Goal: Task Accomplishment & Management: Complete application form

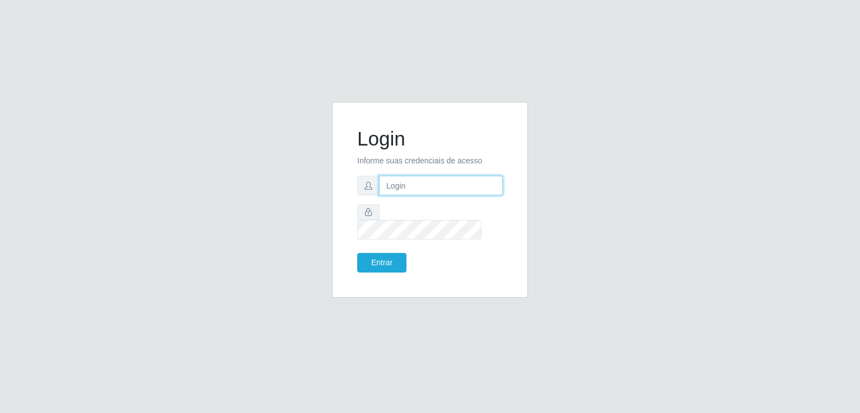
click at [421, 195] on input "text" at bounding box center [441, 186] width 124 height 20
type input "[EMAIL_ADDRESS][DOMAIN_NAME]"
click at [361, 253] on button "Entrar" at bounding box center [381, 263] width 49 height 20
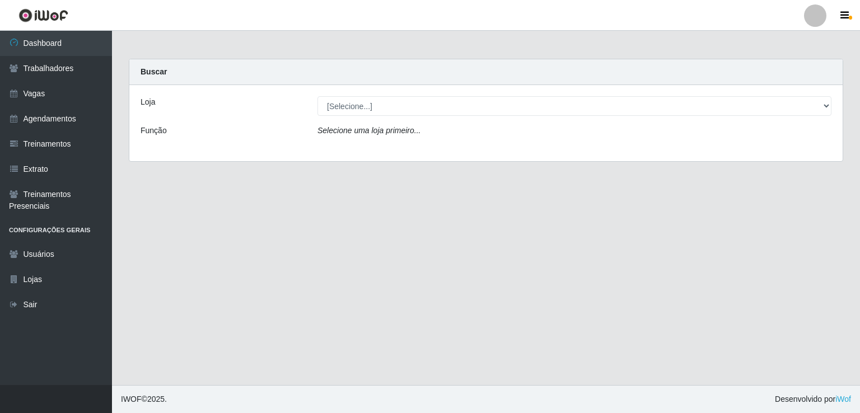
click at [407, 95] on div "Loja [Selecione...] Corte Fácil - Unidade Emaús Corte Fácil - Unidade Planalto …" at bounding box center [485, 123] width 713 height 76
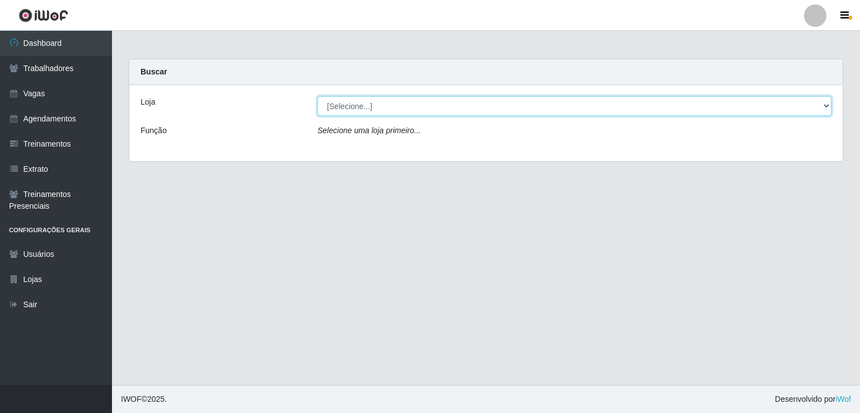
click at [392, 108] on select "[Selecione...] Corte Fácil - Unidade Emaús Corte Fácil - Unidade Planalto" at bounding box center [575, 106] width 514 height 20
select select "201"
click at [318, 96] on select "[Selecione...] Corte Fácil - Unidade Emaús Corte Fácil - Unidade Planalto" at bounding box center [575, 106] width 514 height 20
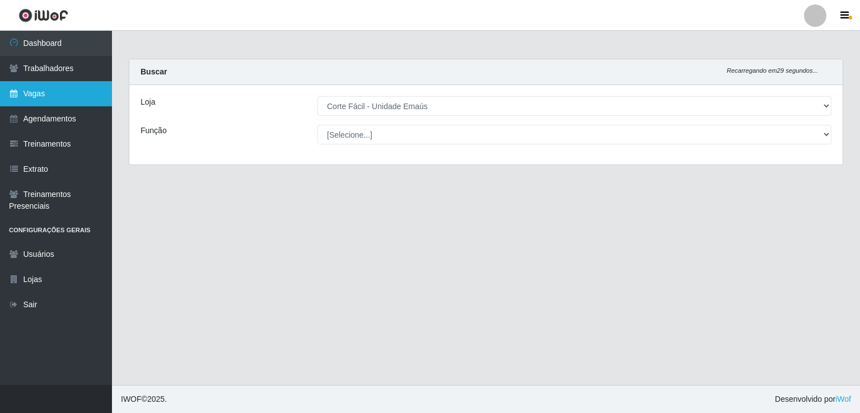
click at [38, 90] on link "Vagas" at bounding box center [56, 93] width 112 height 25
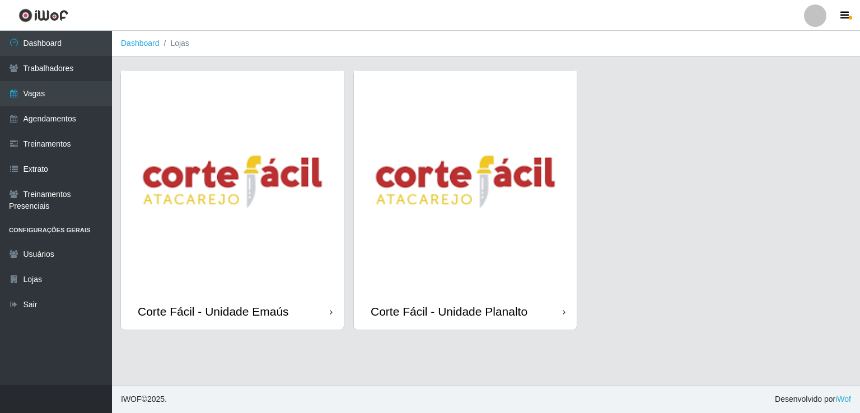
click at [139, 146] on img at bounding box center [232, 182] width 223 height 223
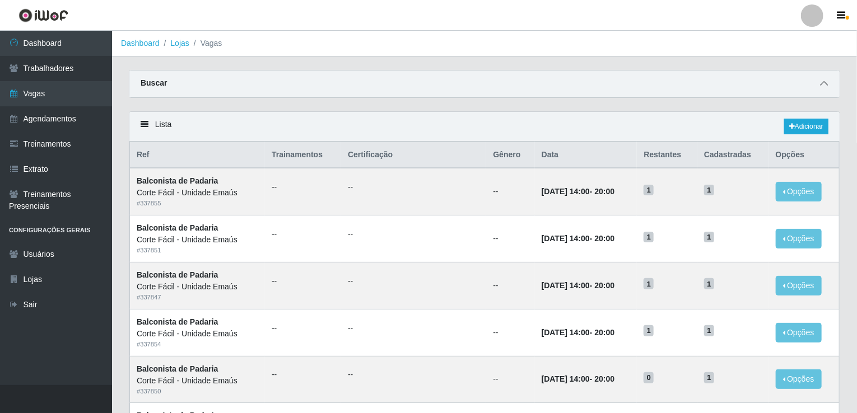
click at [826, 82] on icon at bounding box center [824, 84] width 8 height 8
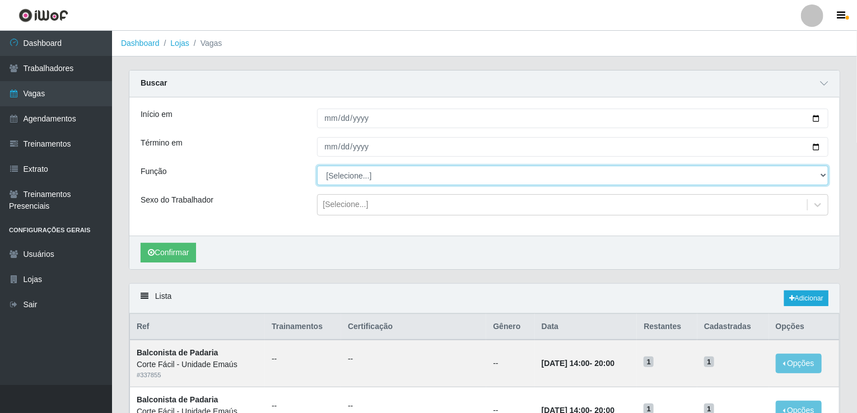
click at [352, 180] on select "[Selecione...] ASG ASG + ASG ++ Auxiliar de Cozinha Auxiliar de Cozinha + Auxil…" at bounding box center [573, 176] width 512 height 20
select select "123"
click at [317, 166] on select "[Selecione...] ASG ASG + ASG ++ Auxiliar de Cozinha Auxiliar de Cozinha + Auxil…" at bounding box center [573, 176] width 512 height 20
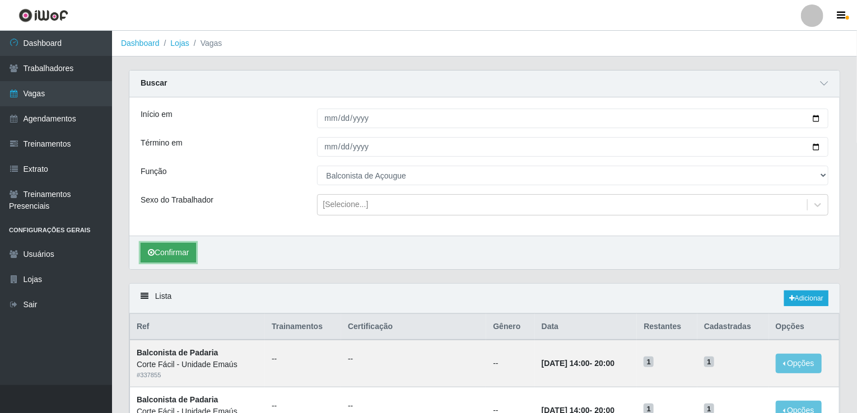
click at [177, 254] on button "Confirmar" at bounding box center [168, 253] width 55 height 20
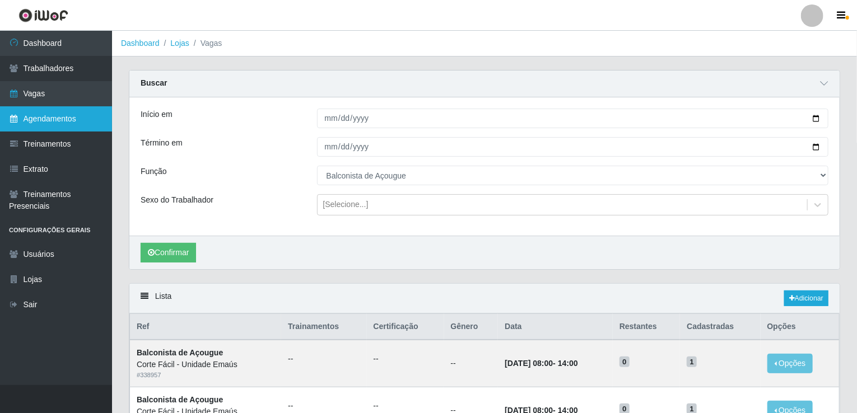
click at [49, 119] on link "Agendamentos" at bounding box center [56, 118] width 112 height 25
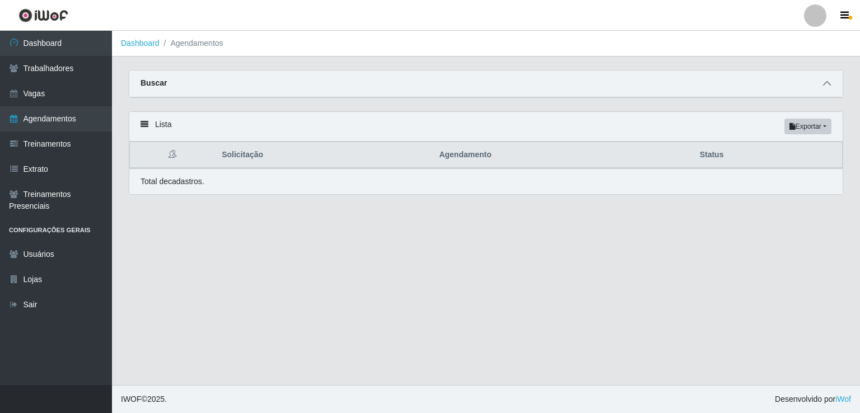
click at [830, 85] on icon at bounding box center [827, 84] width 8 height 8
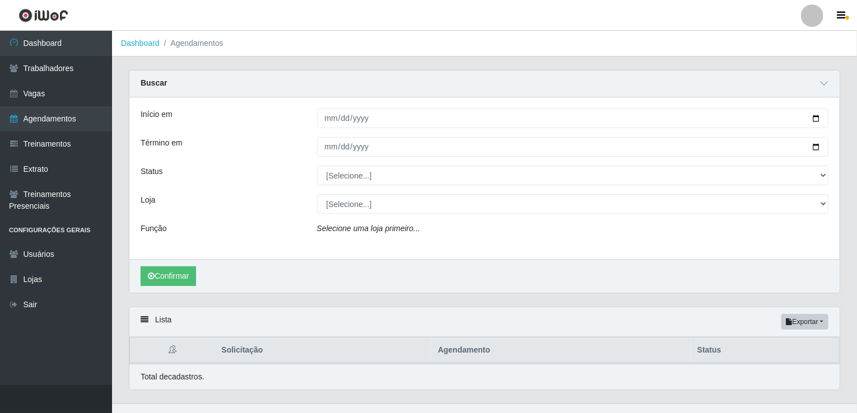
click at [280, 307] on div "Lista Exportar PDF Excel" at bounding box center [484, 322] width 710 height 30
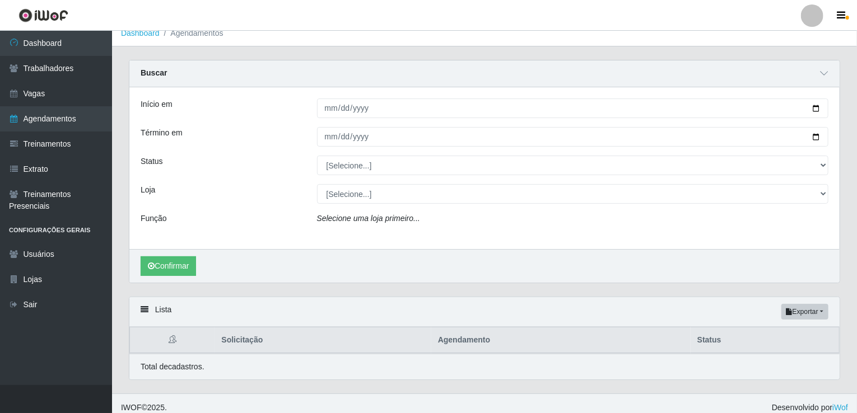
scroll to position [17, 0]
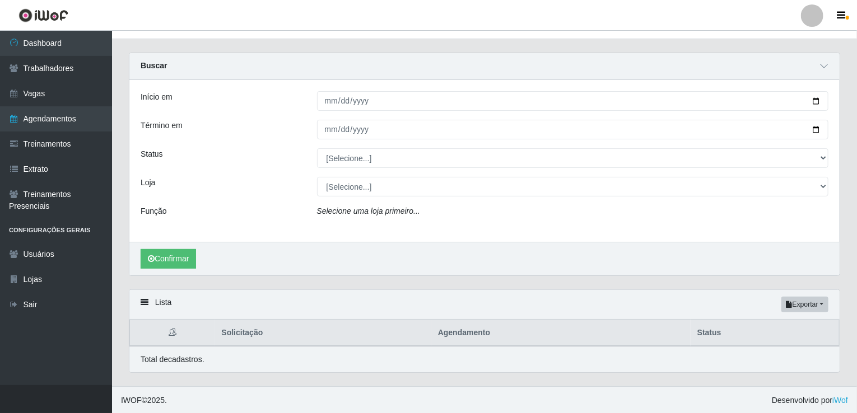
click at [327, 115] on div "Início em Término em Status [Selecione...] AGENDADO AGUARDANDO LIBERAR EM ANDAM…" at bounding box center [484, 161] width 710 height 162
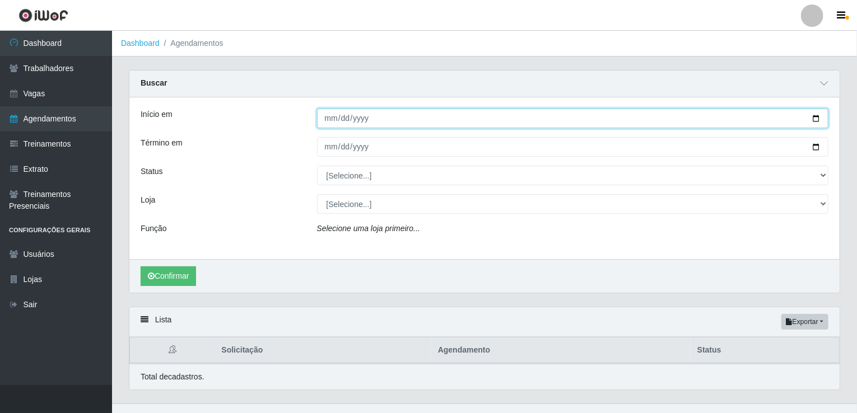
click at [323, 114] on input "Início em" at bounding box center [573, 119] width 512 height 20
type input "[DATE]"
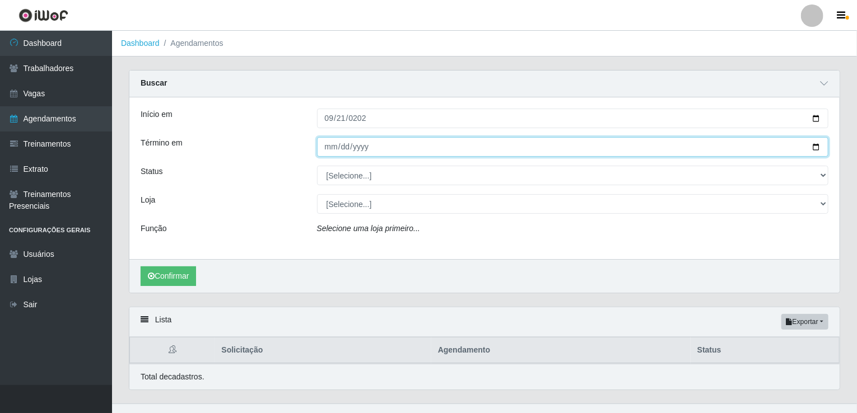
click at [324, 145] on input "Término em" at bounding box center [573, 147] width 512 height 20
type input "[DATE]"
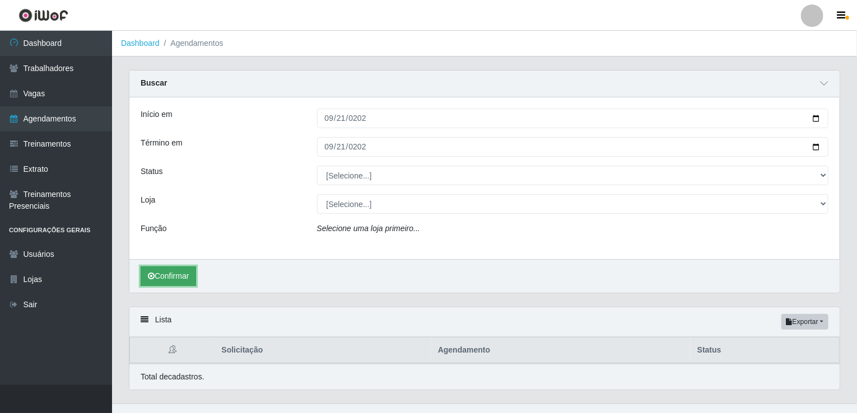
click at [170, 267] on button "Confirmar" at bounding box center [168, 277] width 55 height 20
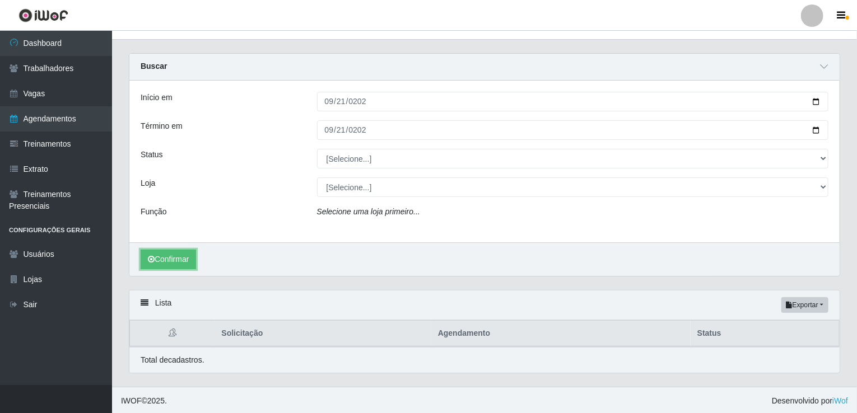
scroll to position [17, 0]
click at [186, 271] on div "Confirmar" at bounding box center [484, 259] width 710 height 34
click at [188, 263] on button "Confirmar" at bounding box center [168, 259] width 55 height 20
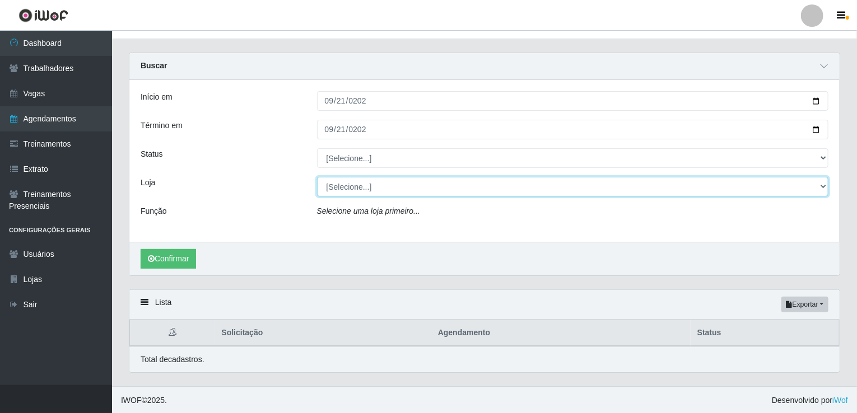
click at [345, 186] on select "[Selecione...] Corte Fácil - Unidade Emaús Corte Fácil - Unidade Planalto" at bounding box center [573, 187] width 512 height 20
select select "201"
click at [317, 177] on select "[Selecione...] Corte Fácil - Unidade Emaús Corte Fácil - Unidade Planalto" at bounding box center [573, 187] width 512 height 20
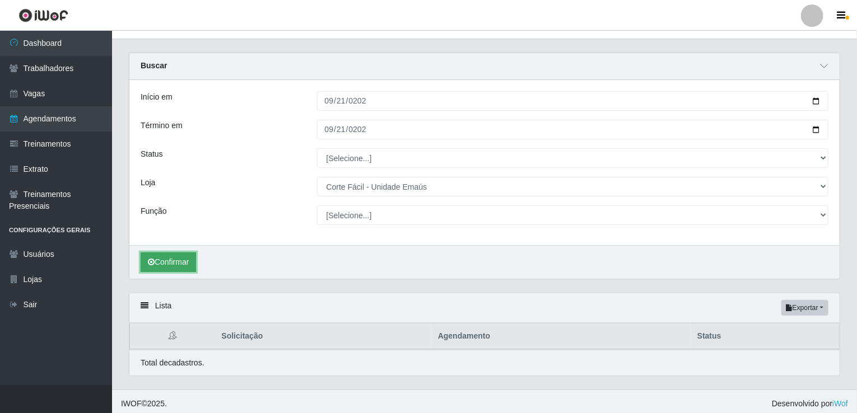
click at [178, 267] on button "Confirmar" at bounding box center [168, 263] width 55 height 20
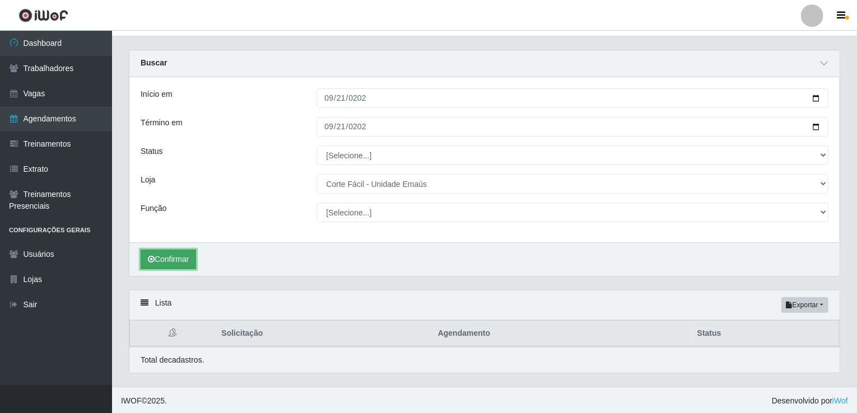
scroll to position [21, 0]
click at [176, 255] on button "Confirmar" at bounding box center [168, 259] width 55 height 20
click at [176, 254] on button "Confirmar" at bounding box center [168, 259] width 55 height 20
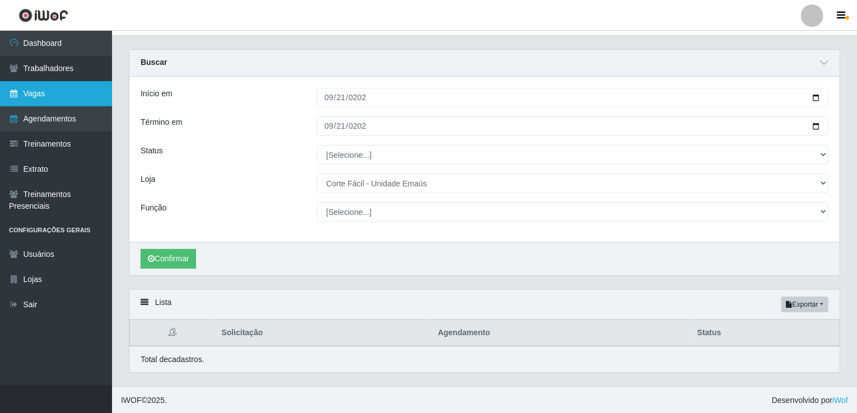
click at [68, 93] on link "Vagas" at bounding box center [56, 93] width 112 height 25
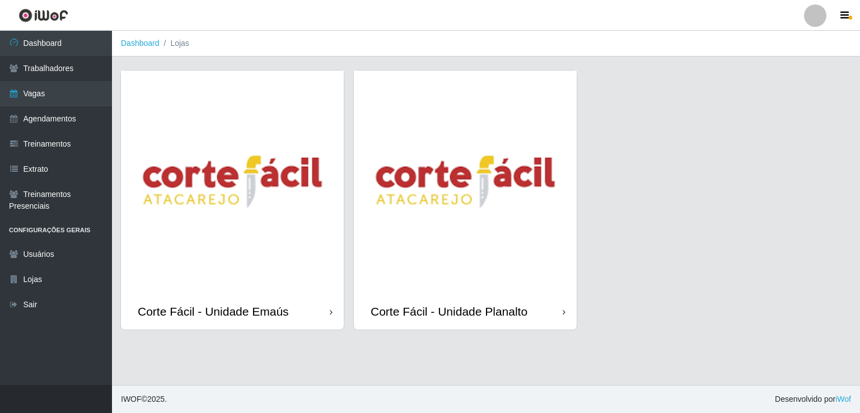
click at [135, 250] on img at bounding box center [232, 182] width 223 height 223
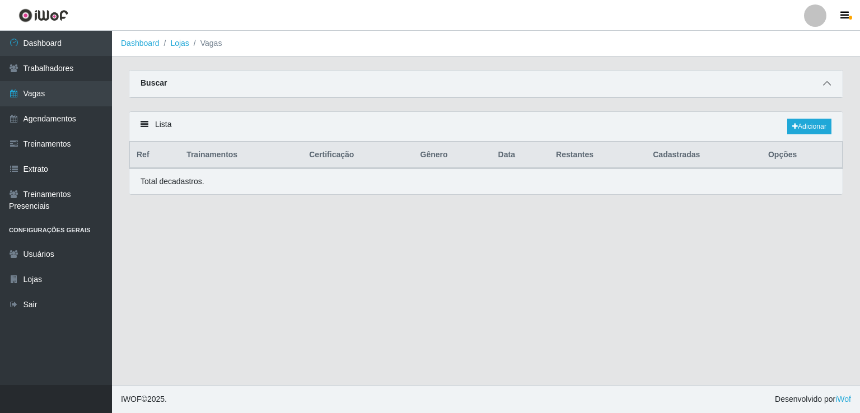
click at [828, 87] on icon at bounding box center [827, 84] width 8 height 8
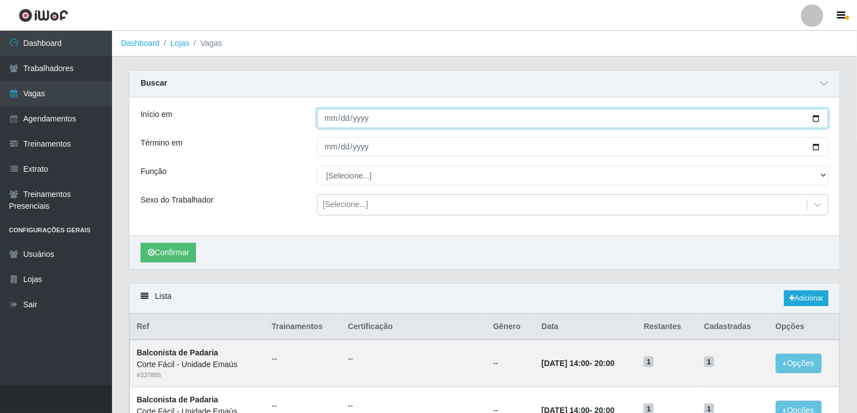
click at [324, 115] on input "Início em" at bounding box center [573, 119] width 512 height 20
type input "[DATE]"
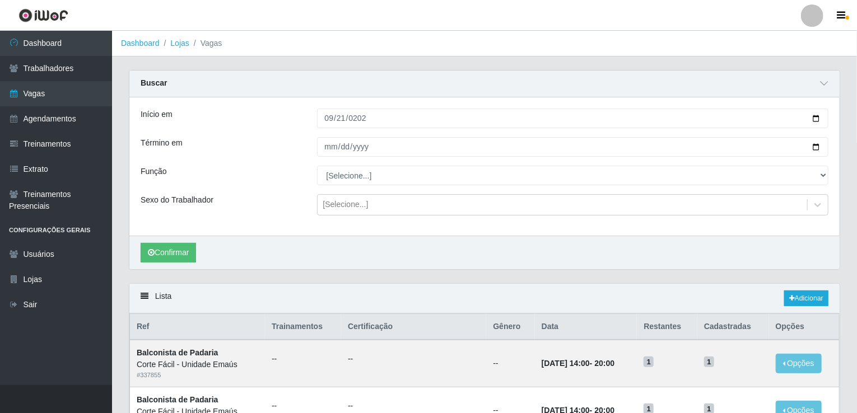
click at [312, 141] on div at bounding box center [573, 147] width 529 height 20
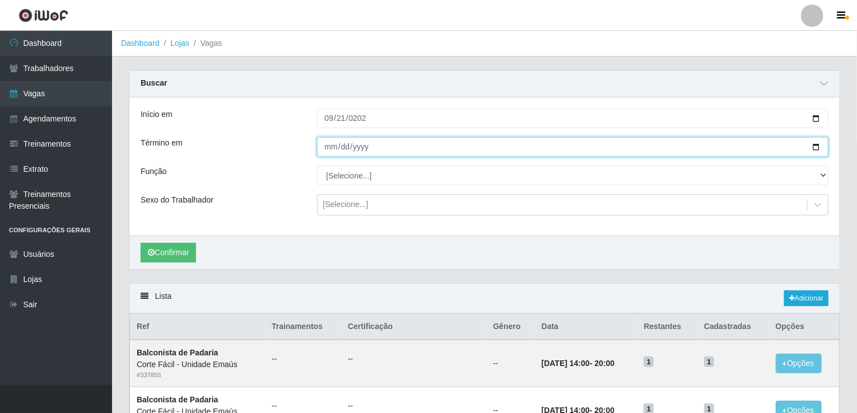
click at [323, 144] on input "Término em" at bounding box center [573, 147] width 512 height 20
type input "[DATE]"
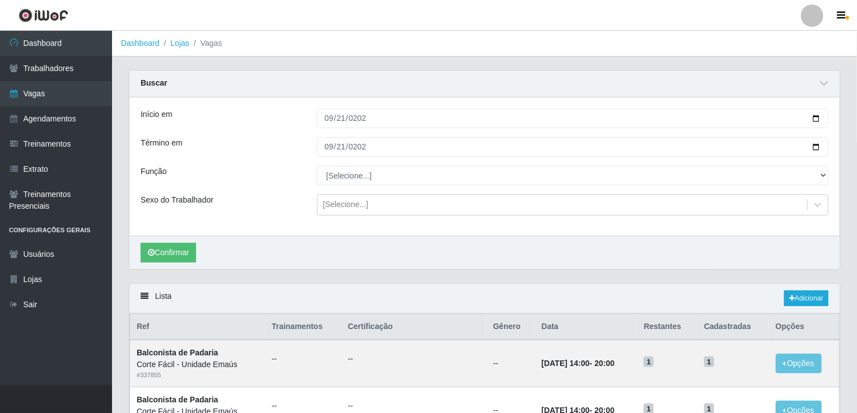
click at [174, 242] on div "Confirmar" at bounding box center [484, 253] width 710 height 34
click at [165, 254] on button "Confirmar" at bounding box center [168, 253] width 55 height 20
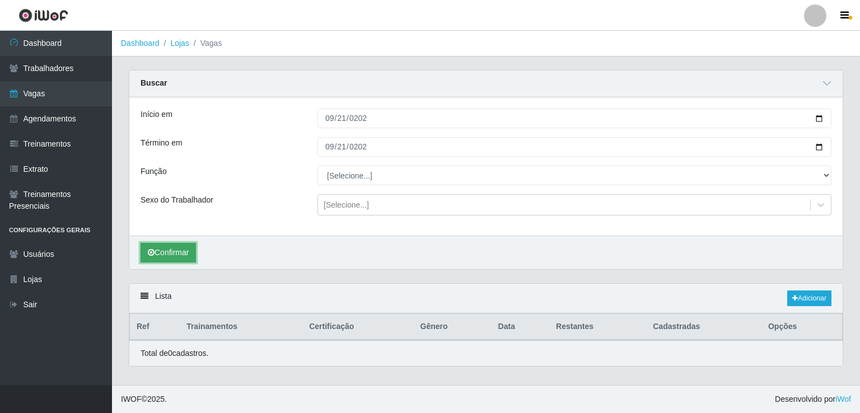
click at [168, 257] on button "Confirmar" at bounding box center [168, 253] width 55 height 20
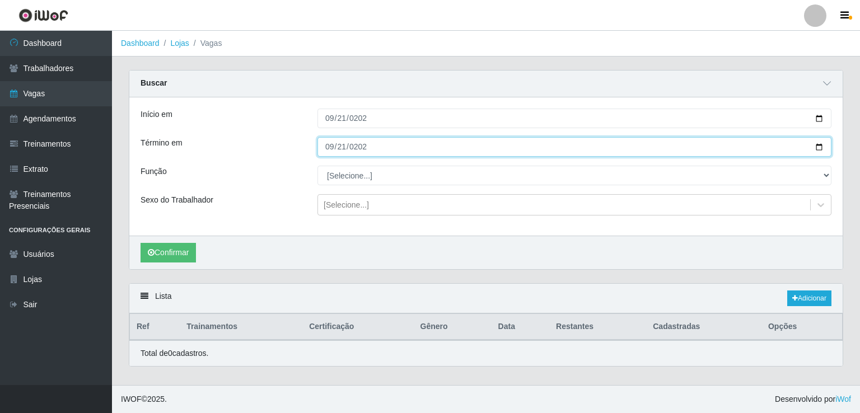
click at [342, 156] on input "[DATE]" at bounding box center [575, 147] width 514 height 20
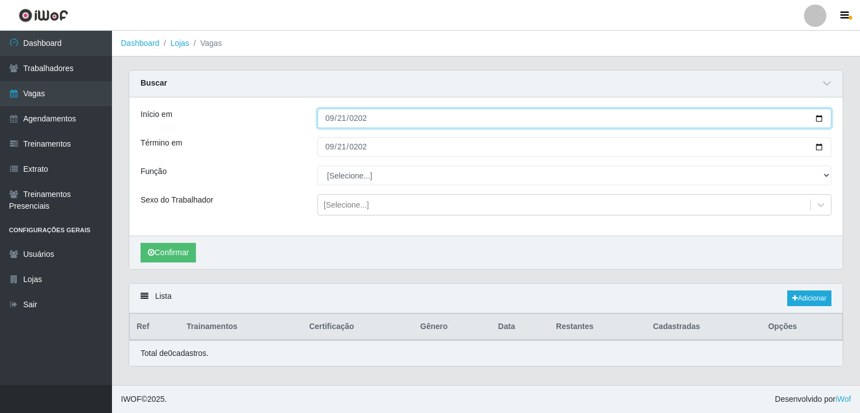
click at [329, 115] on input "[DATE]" at bounding box center [575, 119] width 514 height 20
type input "[DATE]"
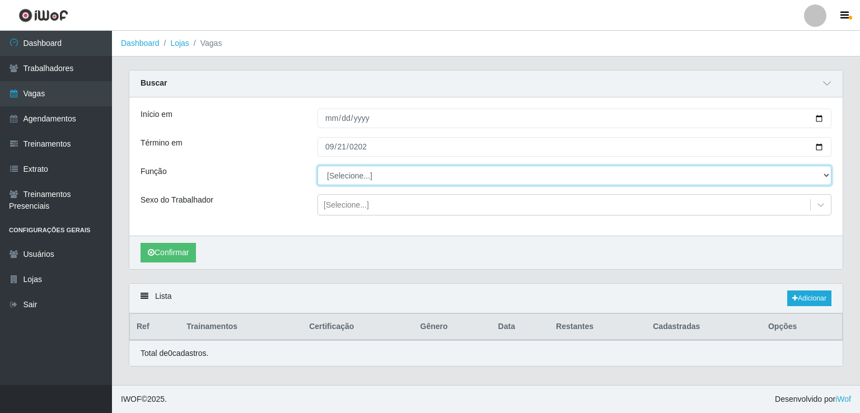
click at [329, 166] on select "[Selecione...] ASG ASG + ASG ++ Auxiliar de Cozinha Auxiliar de Cozinha + Auxil…" at bounding box center [575, 176] width 514 height 20
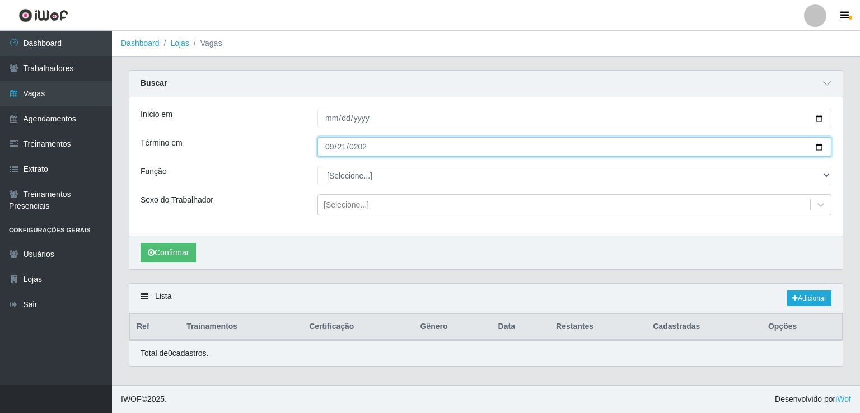
click at [332, 154] on input "[DATE]" at bounding box center [575, 147] width 514 height 20
type input "[DATE]"
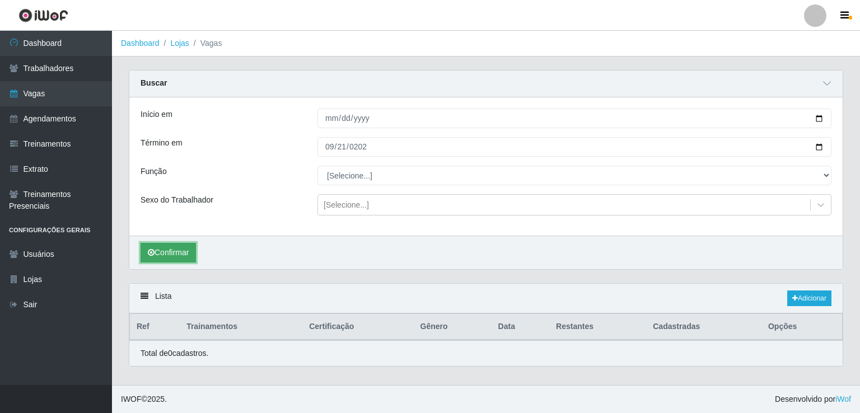
click at [182, 256] on button "Confirmar" at bounding box center [168, 253] width 55 height 20
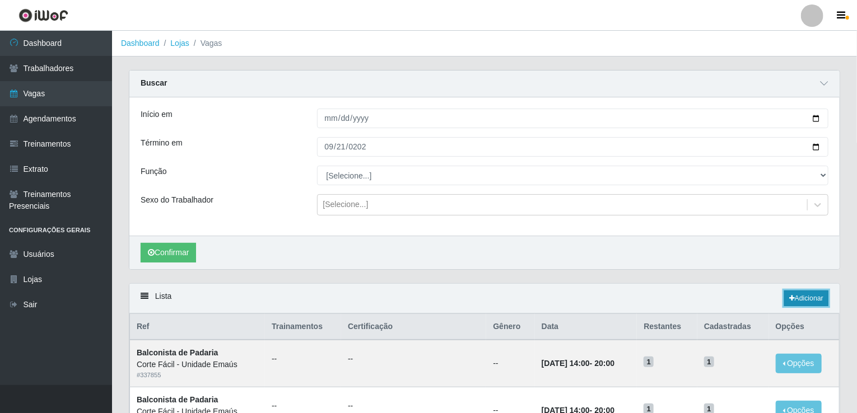
click at [805, 297] on link "Adicionar" at bounding box center [806, 299] width 44 height 16
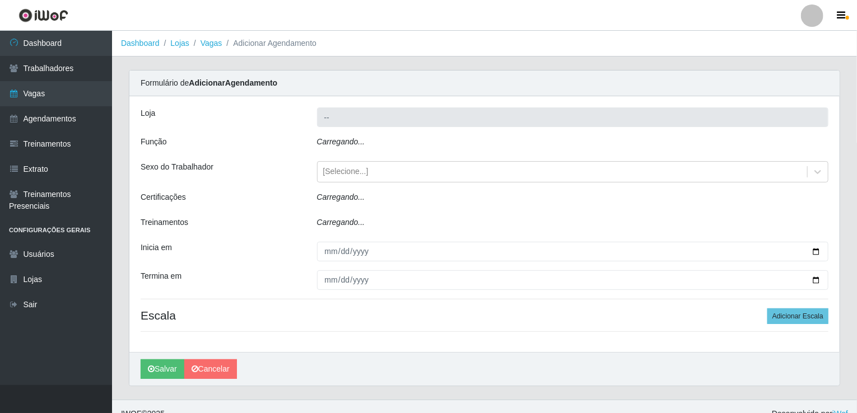
type input "Corte Fácil - Unidade Emaús"
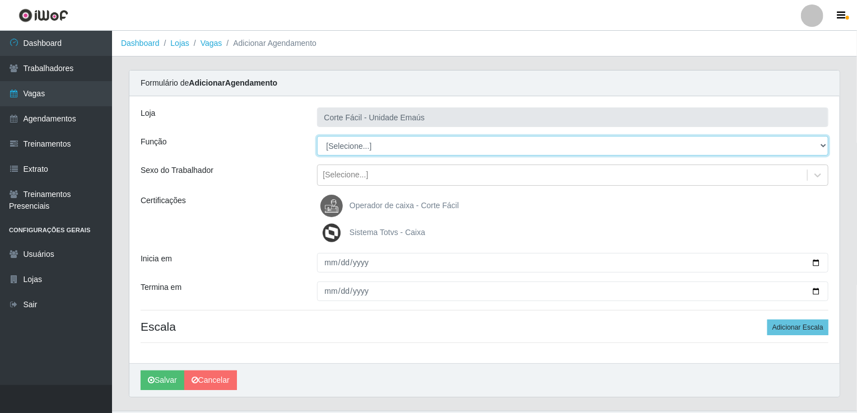
click at [338, 151] on select "[Selecione...] ASG ASG + ASG ++ Auxiliar de Cozinha Auxiliar de Cozinha + Auxil…" at bounding box center [573, 146] width 512 height 20
click at [395, 140] on select "[Selecione...] ASG ASG + ASG ++ Auxiliar de Cozinha Auxiliar de Cozinha + Auxil…" at bounding box center [573, 146] width 512 height 20
click at [395, 141] on select "[Selecione...] ASG ASG + ASG ++ Auxiliar de Cozinha Auxiliar de Cozinha + Auxil…" at bounding box center [573, 146] width 512 height 20
click at [317, 136] on select "[Selecione...] ASG ASG + ASG ++ Auxiliar de Cozinha Auxiliar de Cozinha + Auxil…" at bounding box center [573, 146] width 512 height 20
click at [358, 143] on select "[Selecione...] ASG ASG + ASG ++ Auxiliar de Cozinha Auxiliar de Cozinha + Auxil…" at bounding box center [573, 146] width 512 height 20
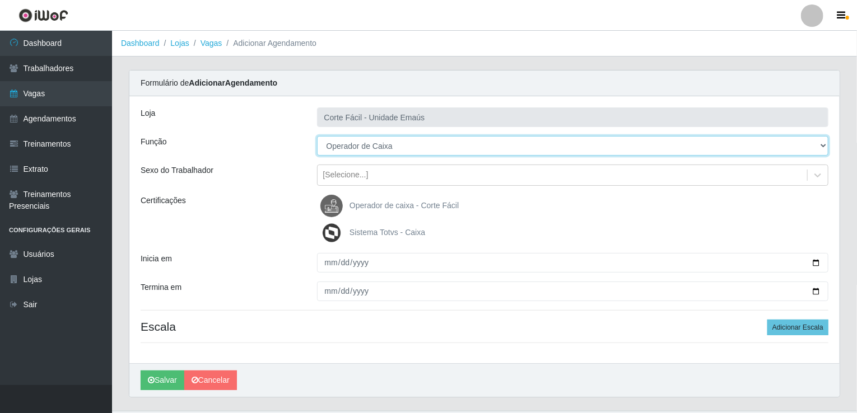
select select "123"
click at [317, 136] on select "[Selecione...] ASG ASG + ASG ++ Auxiliar de Cozinha Auxiliar de Cozinha + Auxil…" at bounding box center [573, 146] width 512 height 20
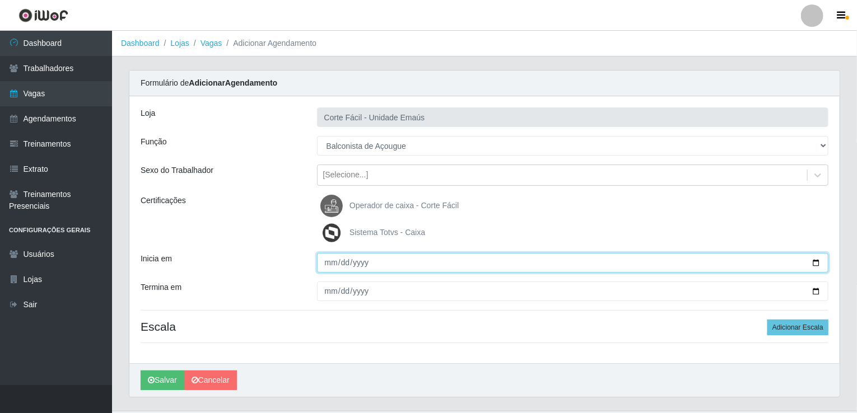
click at [334, 267] on input "Inicia em" at bounding box center [573, 263] width 512 height 20
type input "[DATE]"
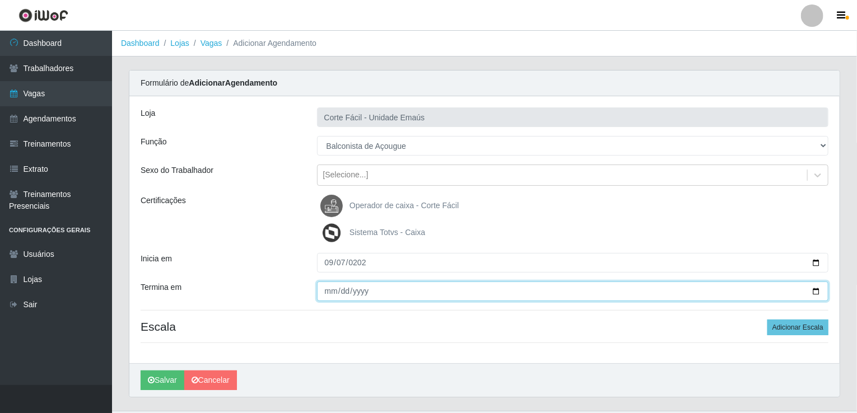
click at [328, 287] on input "Termina em" at bounding box center [573, 292] width 512 height 20
type input "[DATE]"
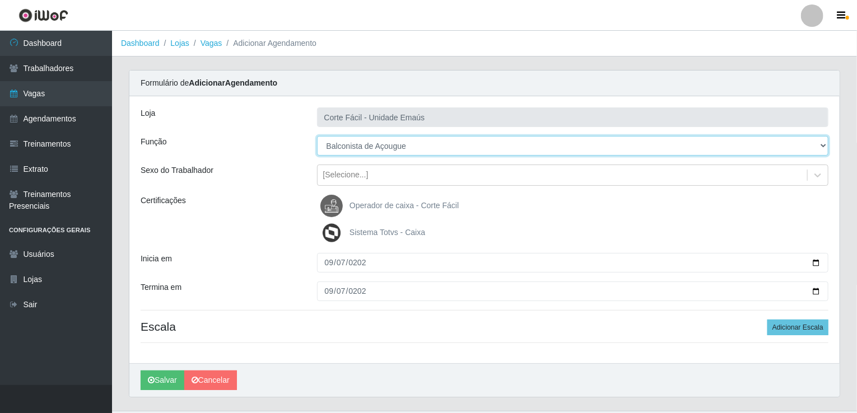
click at [408, 150] on select "[Selecione...] ASG ASG + ASG ++ Auxiliar de Cozinha Auxiliar de Cozinha + Auxil…" at bounding box center [573, 146] width 512 height 20
select select "124"
click at [317, 136] on select "[Selecione...] ASG ASG + ASG ++ Auxiliar de Cozinha Auxiliar de Cozinha + Auxil…" at bounding box center [573, 146] width 512 height 20
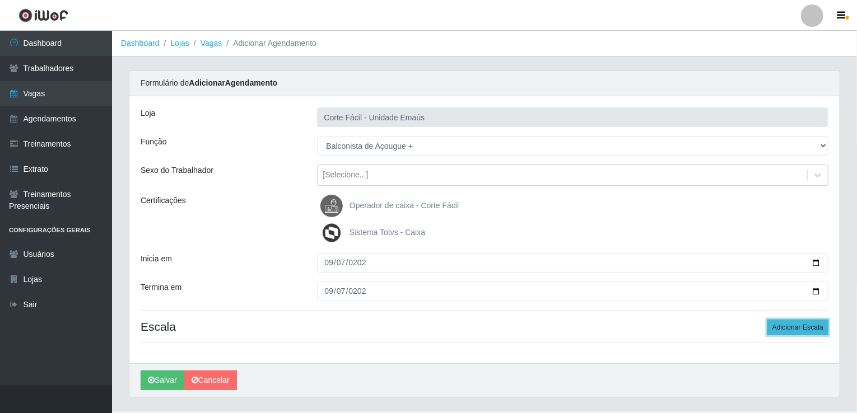
click at [779, 323] on button "Adicionar Escala" at bounding box center [797, 328] width 61 height 16
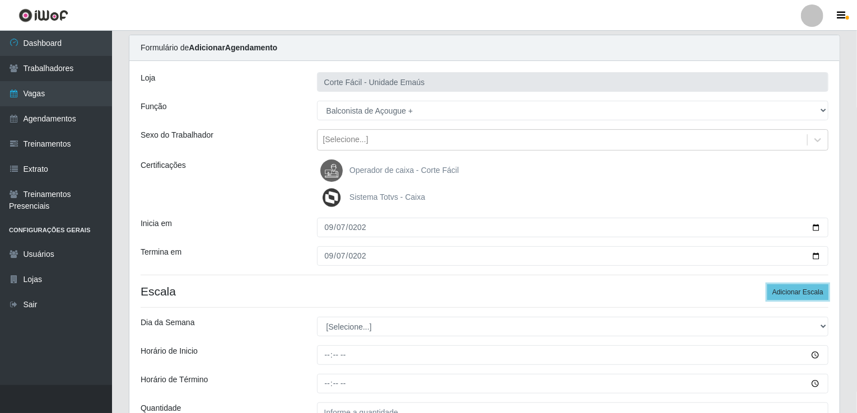
scroll to position [148, 0]
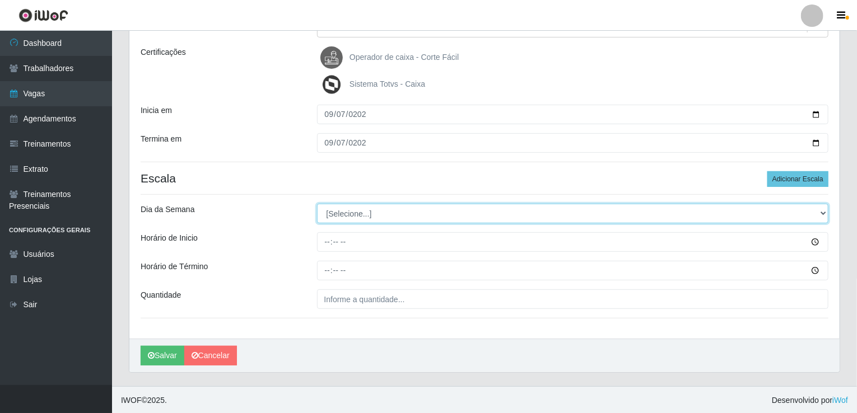
click at [388, 208] on select "[Selecione...] Segunda Terça Quarta Quinta Sexta Sábado Domingo" at bounding box center [573, 214] width 512 height 20
select select "0"
click at [317, 204] on select "[Selecione...] Segunda Terça Quarta Quinta Sexta Sábado Domingo" at bounding box center [573, 214] width 512 height 20
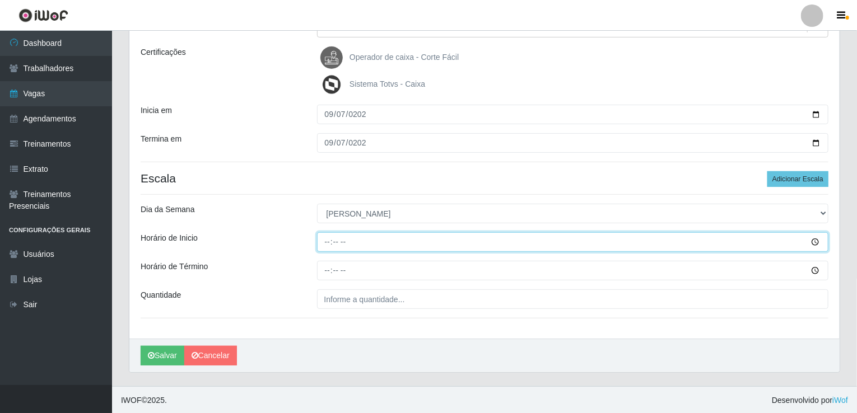
click at [328, 244] on input "Horário de Inicio" at bounding box center [573, 242] width 512 height 20
type input "12:00"
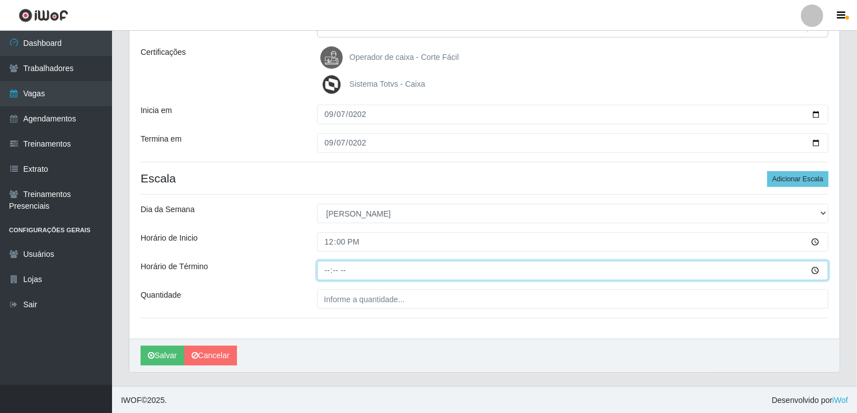
click at [319, 263] on input "Horário de Término" at bounding box center [573, 271] width 512 height 20
type input "18:00"
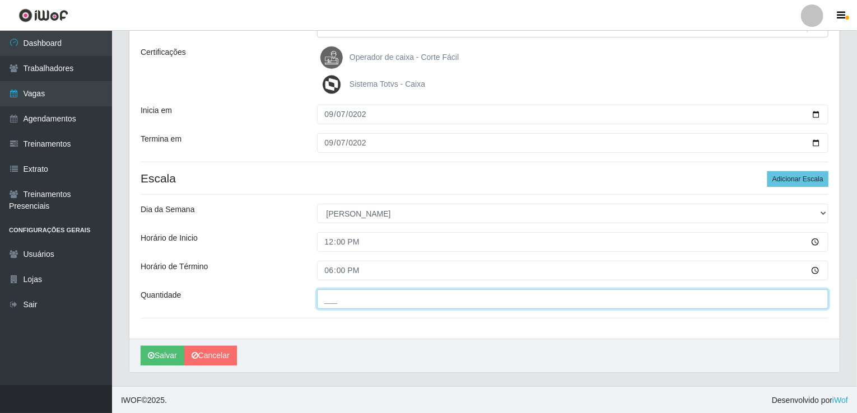
click at [358, 297] on input "___" at bounding box center [573, 300] width 512 height 20
type input "001"
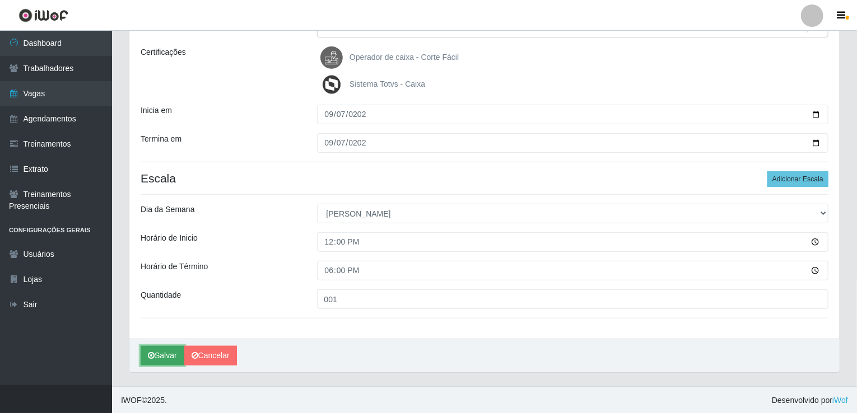
click at [157, 354] on button "Salvar" at bounding box center [163, 356] width 44 height 20
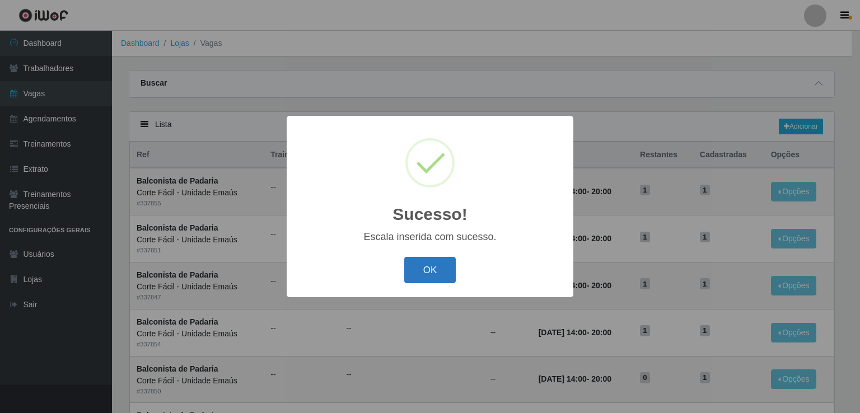
click at [446, 268] on button "OK" at bounding box center [430, 270] width 52 height 26
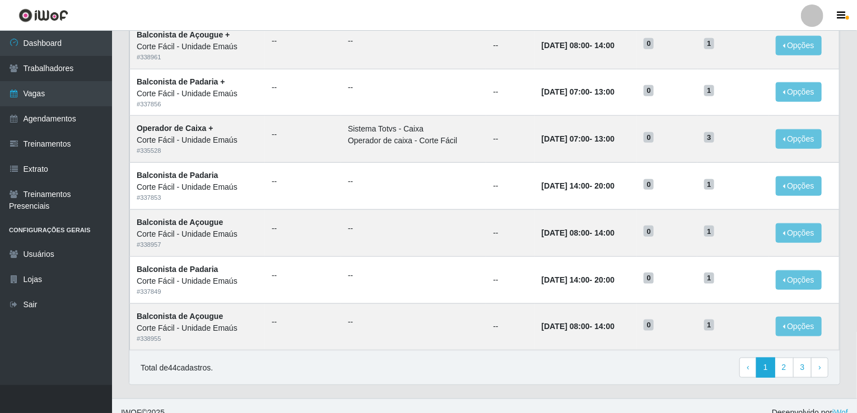
scroll to position [533, 0]
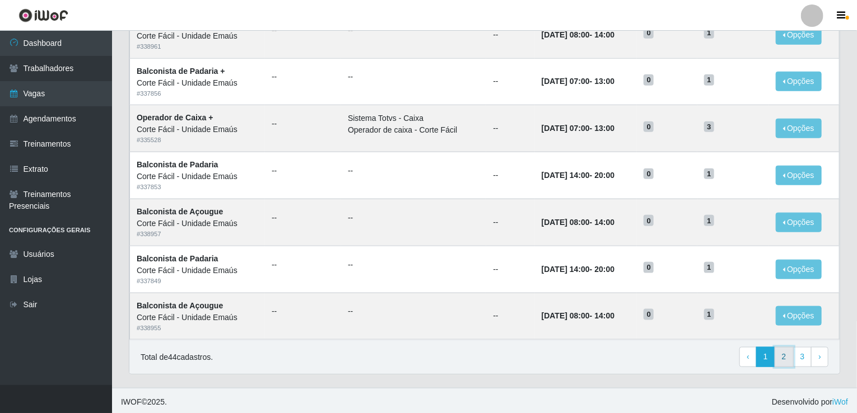
click at [791, 347] on link "2" at bounding box center [783, 357] width 19 height 20
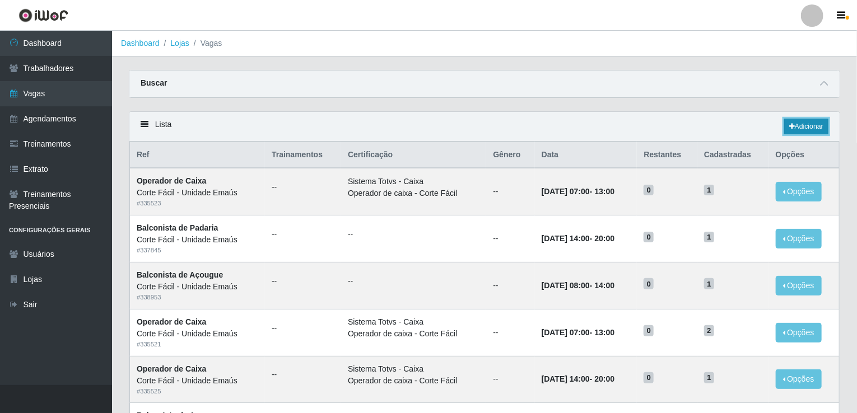
click at [799, 128] on link "Adicionar" at bounding box center [806, 127] width 44 height 16
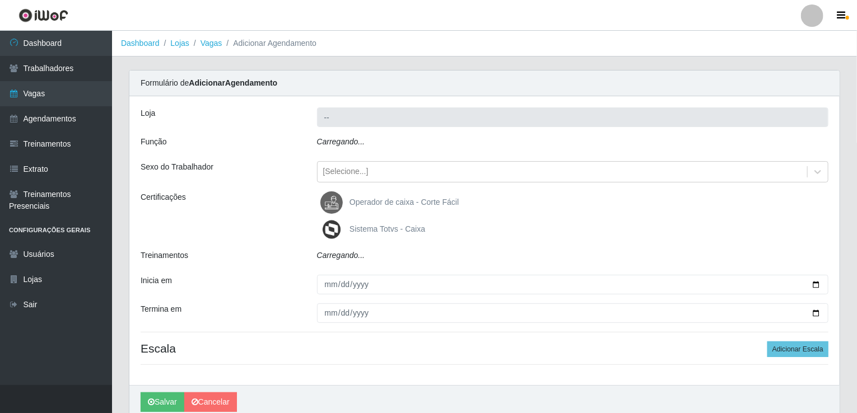
type input "Corte Fácil - Unidade Emaús"
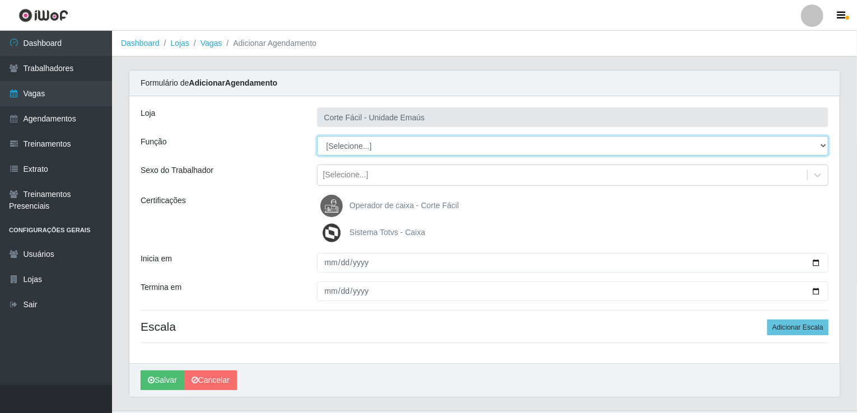
click at [333, 144] on select "[Selecione...] ASG ASG + ASG ++ Auxiliar de Cozinha Auxiliar de Cozinha + Auxil…" at bounding box center [573, 146] width 512 height 20
select select "123"
click at [317, 136] on select "[Selecione...] ASG ASG + ASG ++ Auxiliar de Cozinha Auxiliar de Cozinha + Auxil…" at bounding box center [573, 146] width 512 height 20
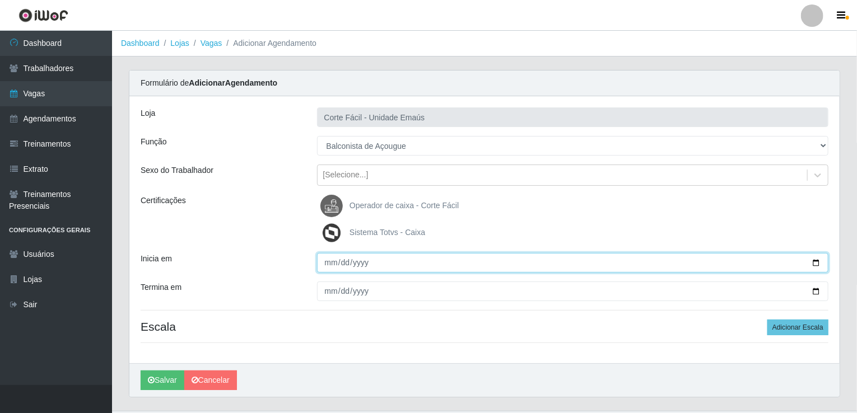
click at [329, 262] on input "Inicia em" at bounding box center [573, 263] width 512 height 20
type input "2025-09-10"
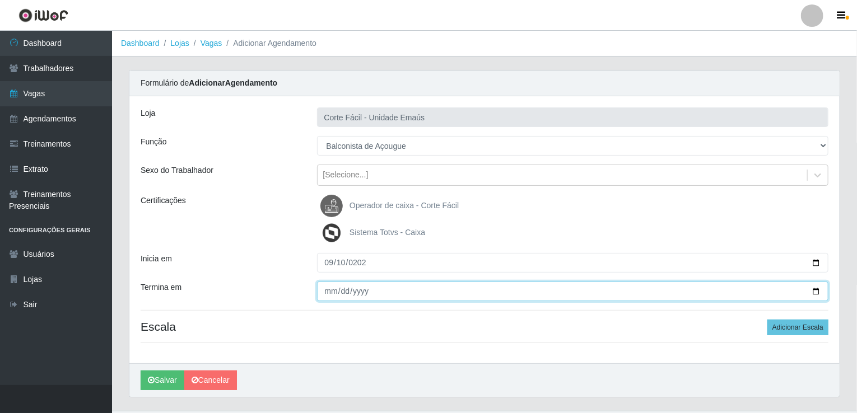
click at [327, 292] on input "Termina em" at bounding box center [573, 292] width 512 height 20
type input "2025-10-20"
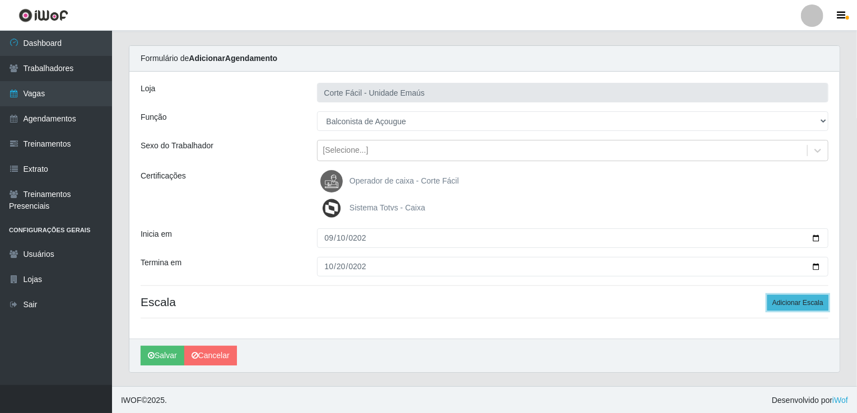
click at [804, 307] on button "Adicionar Escala" at bounding box center [797, 303] width 61 height 16
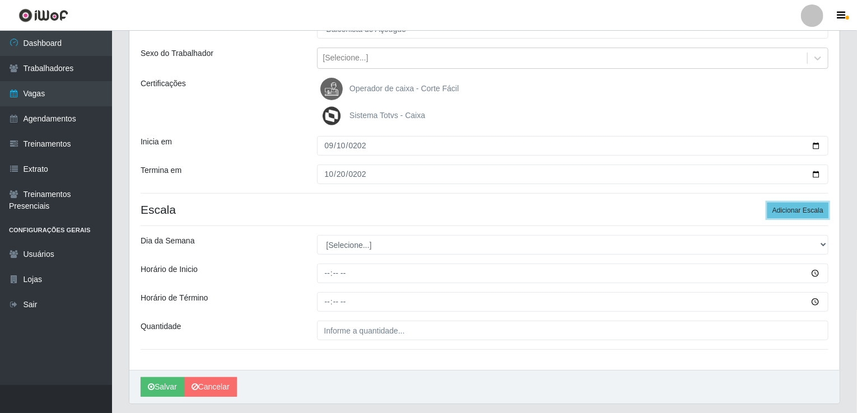
scroll to position [137, 0]
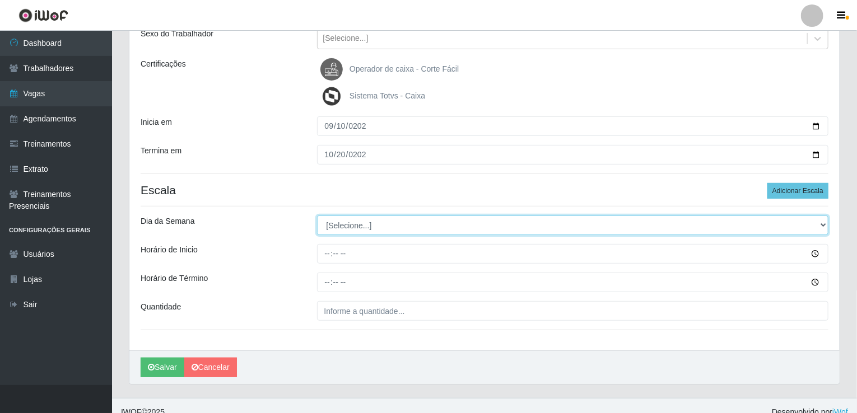
click at [392, 227] on select "[Selecione...] Segunda Terça Quarta Quinta Sexta Sábado Domingo" at bounding box center [573, 226] width 512 height 20
select select "3"
click at [317, 216] on select "[Selecione...] Segunda Terça Quarta Quinta Sexta Sábado Domingo" at bounding box center [573, 226] width 512 height 20
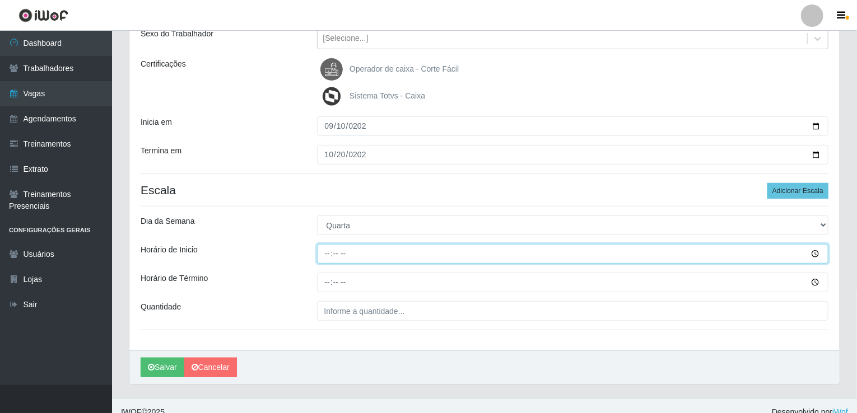
click at [334, 249] on input "Horário de Inicio" at bounding box center [573, 254] width 512 height 20
click at [327, 249] on input "Horário de Inicio" at bounding box center [573, 254] width 512 height 20
type input "14:00"
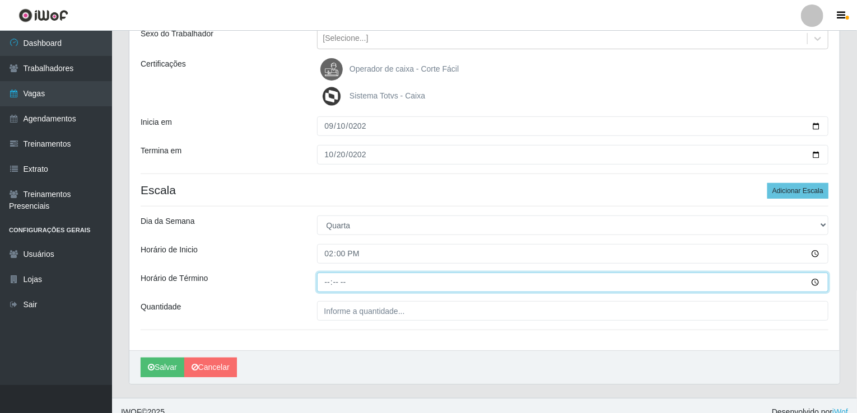
click at [317, 282] on input "Horário de Término" at bounding box center [573, 283] width 512 height 20
type input "20:00"
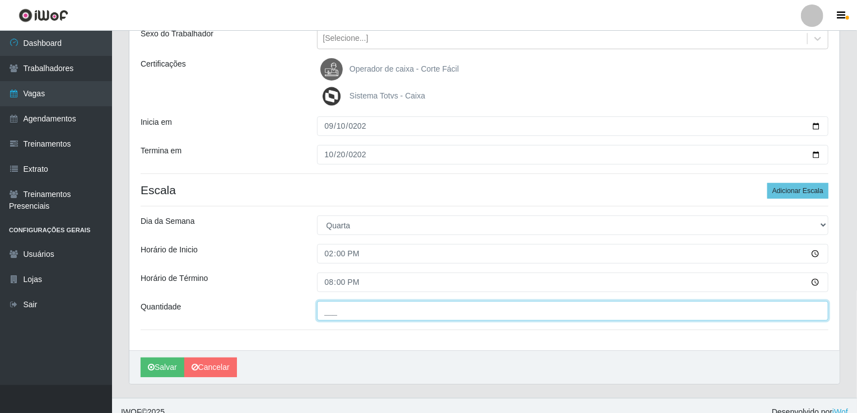
click at [348, 312] on input "___" at bounding box center [573, 311] width 512 height 20
type input "001"
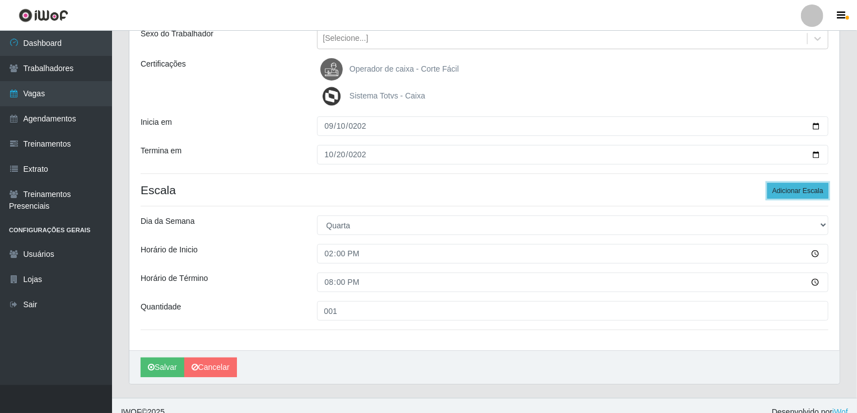
click at [798, 185] on button "Adicionar Escala" at bounding box center [797, 191] width 61 height 16
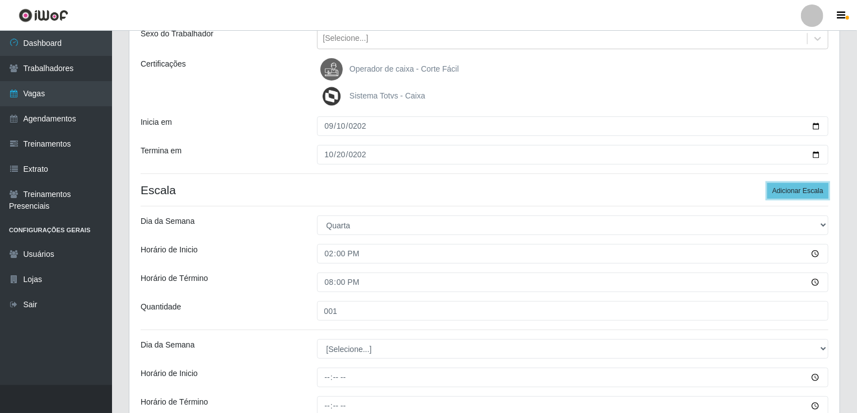
scroll to position [272, 0]
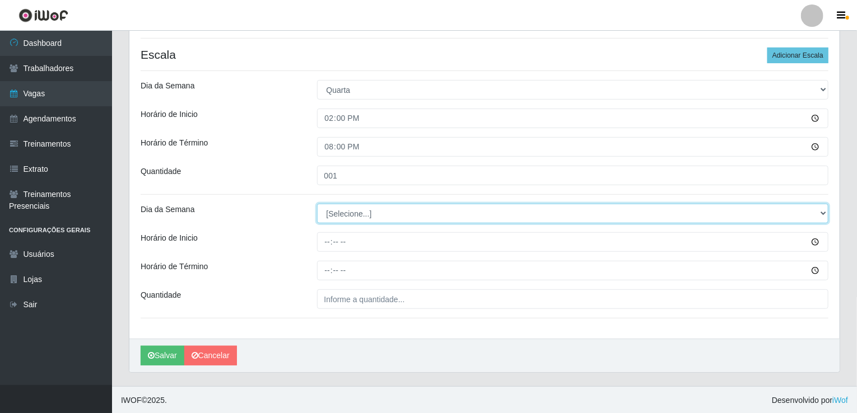
click at [357, 204] on select "[Selecione...] Segunda Terça Quarta Quinta Sexta Sábado Domingo" at bounding box center [573, 214] width 512 height 20
click at [366, 217] on select "[Selecione...] Segunda Terça Quarta Quinta Sexta Sábado Domingo" at bounding box center [573, 214] width 512 height 20
select select "4"
click at [317, 204] on select "[Selecione...] Segunda Terça Quarta Quinta Sexta Sábado Domingo" at bounding box center [573, 214] width 512 height 20
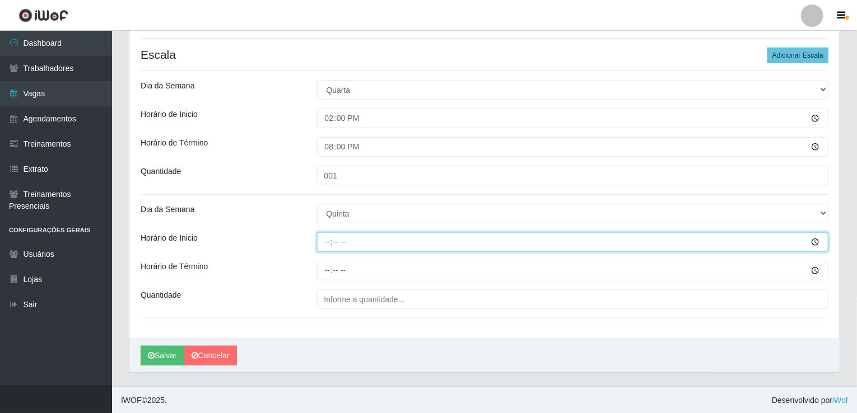
click at [325, 250] on input "Horário de Inicio" at bounding box center [573, 242] width 512 height 20
type input "14:00"
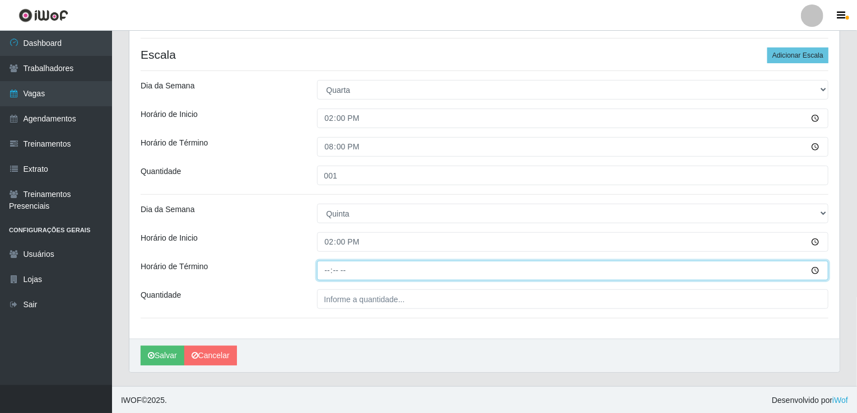
click at [326, 272] on input "Horário de Término" at bounding box center [573, 271] width 512 height 20
type input "20:00"
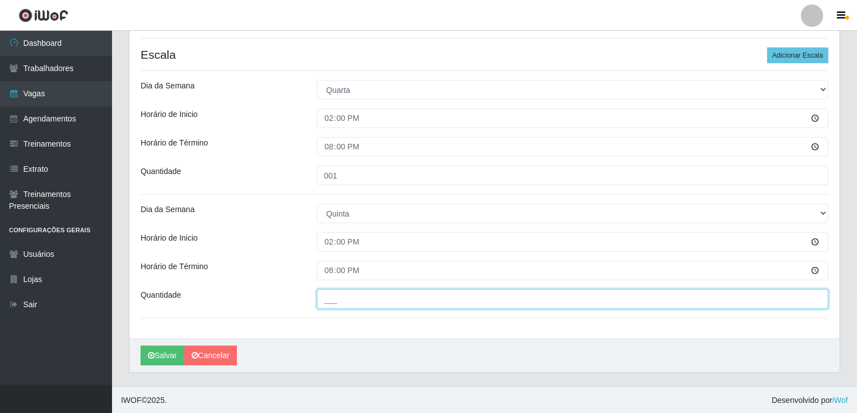
click at [357, 291] on input "___" at bounding box center [573, 300] width 512 height 20
type input "001"
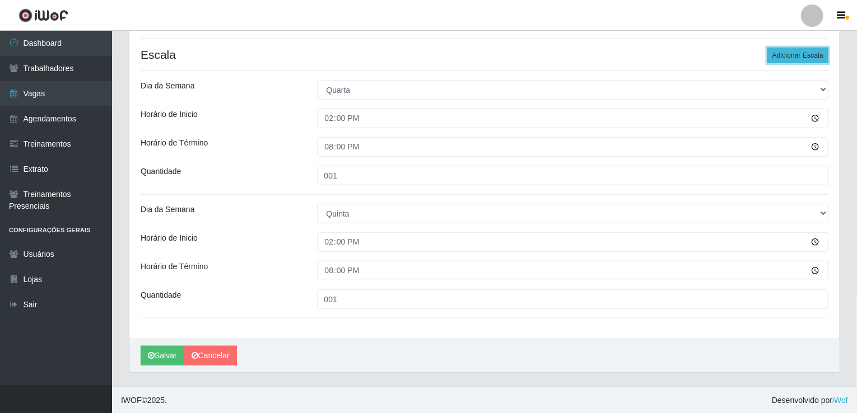
click at [793, 61] on button "Adicionar Escala" at bounding box center [797, 56] width 61 height 16
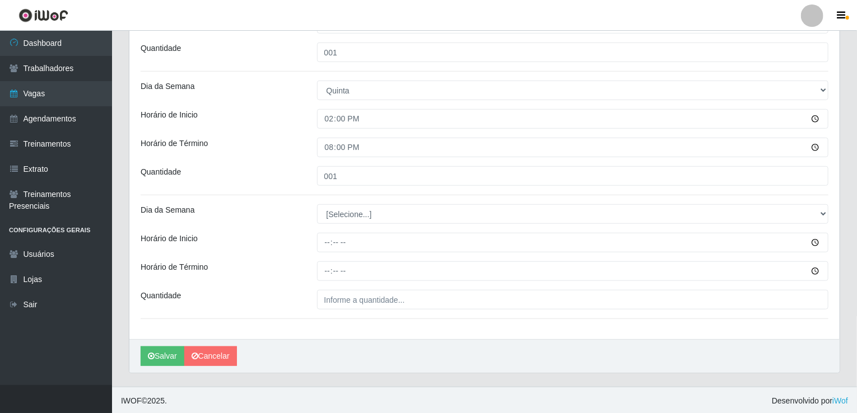
scroll to position [396, 0]
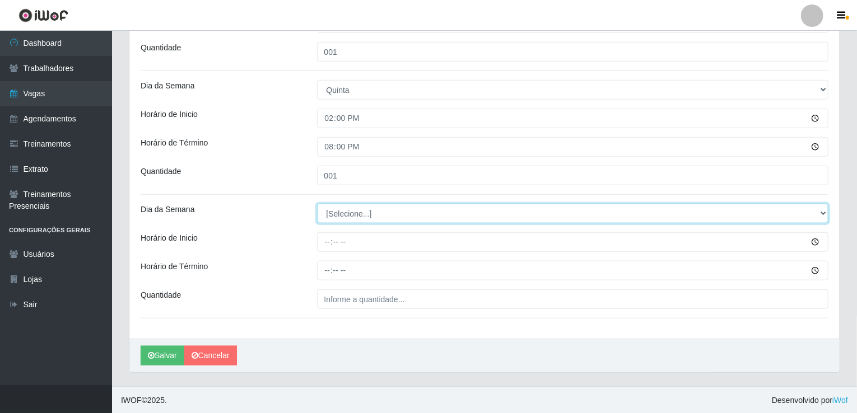
click at [356, 211] on select "[Selecione...] Segunda Terça Quarta Quinta Sexta Sábado Domingo" at bounding box center [573, 214] width 512 height 20
select select "5"
click at [317, 204] on select "[Selecione...] Segunda Terça Quarta Quinta Sexta Sábado Domingo" at bounding box center [573, 214] width 512 height 20
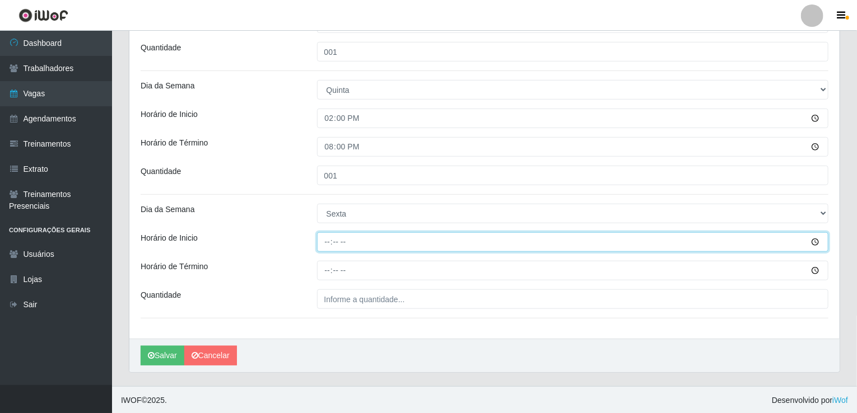
click at [329, 247] on input "Horário de Inicio" at bounding box center [573, 242] width 512 height 20
type input "14:00"
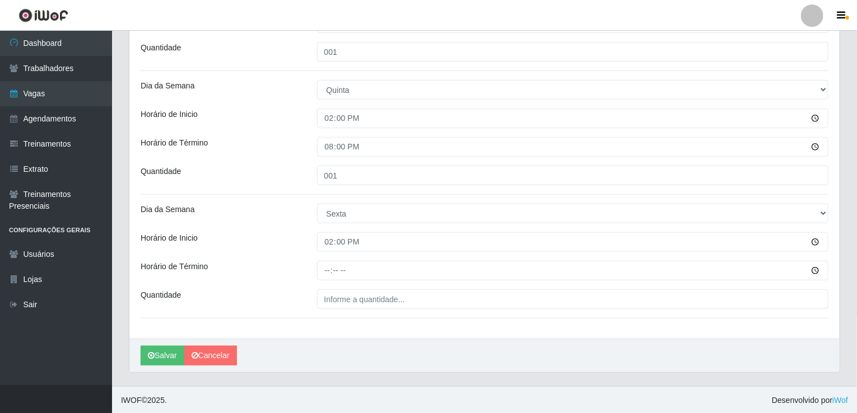
click at [314, 278] on div at bounding box center [573, 271] width 529 height 20
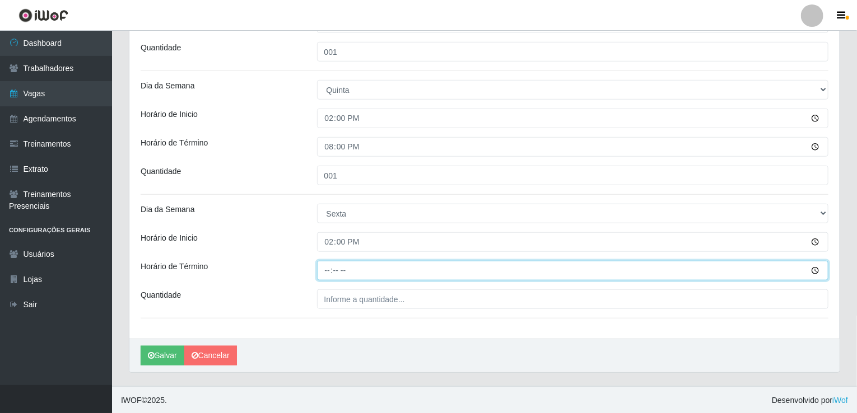
click at [336, 274] on input "Horário de Término" at bounding box center [573, 271] width 512 height 20
click at [325, 274] on input "Horário de Término" at bounding box center [573, 271] width 512 height 20
type input "20:00"
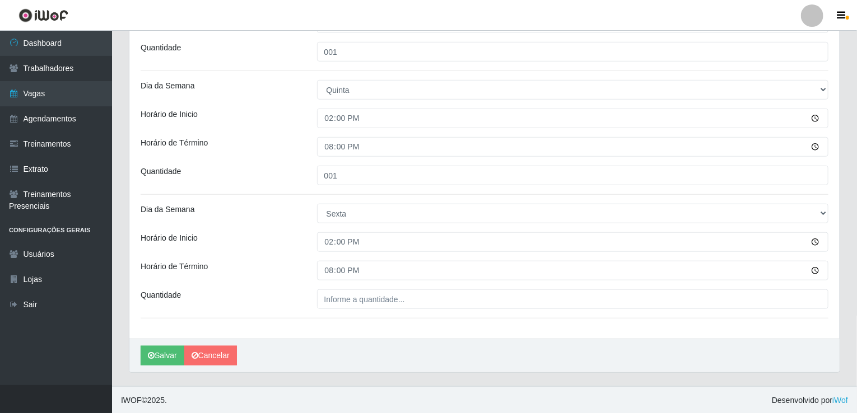
click at [316, 308] on div "Loja Corte Fácil - Unidade Emaús Função [Selecione...] ASG ASG + ASG ++ Auxilia…" at bounding box center [484, 19] width 710 height 638
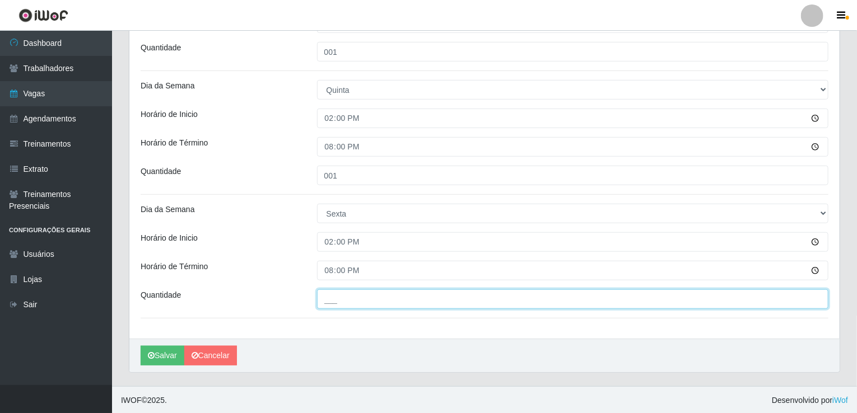
click at [322, 302] on input "___" at bounding box center [573, 300] width 512 height 20
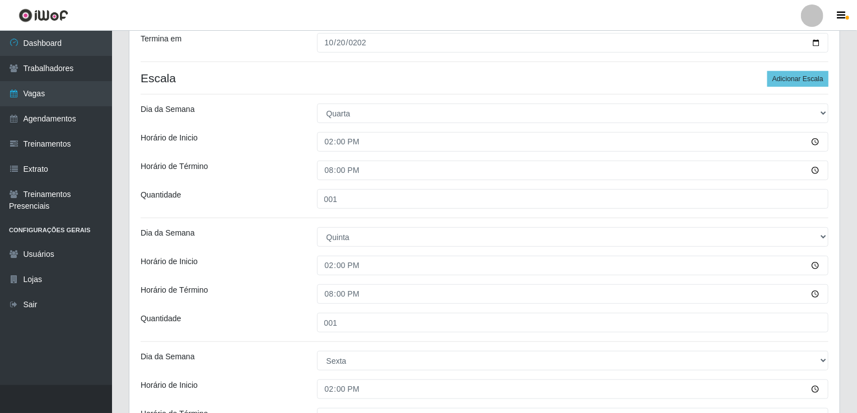
scroll to position [228, 0]
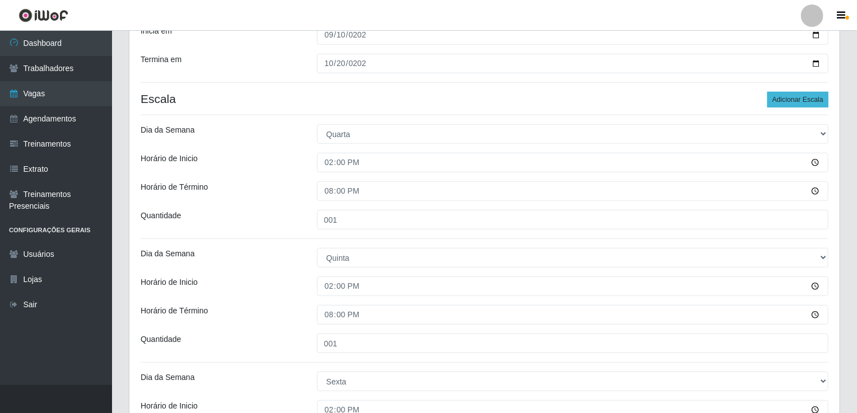
type input "001"
click at [802, 104] on button "Adicionar Escala" at bounding box center [797, 100] width 61 height 16
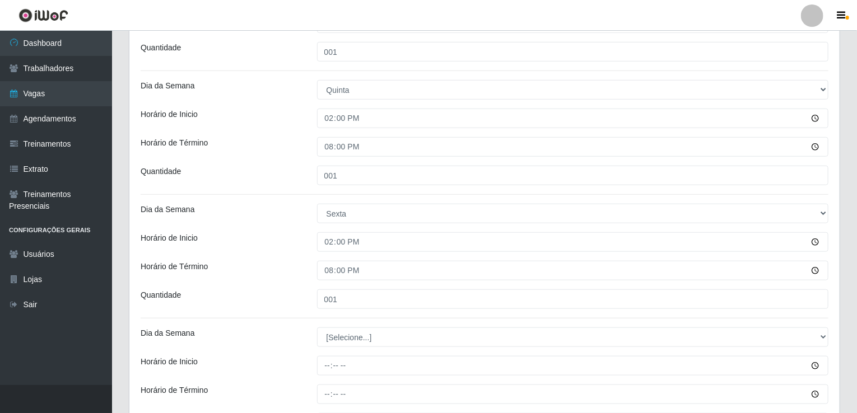
scroll to position [520, 0]
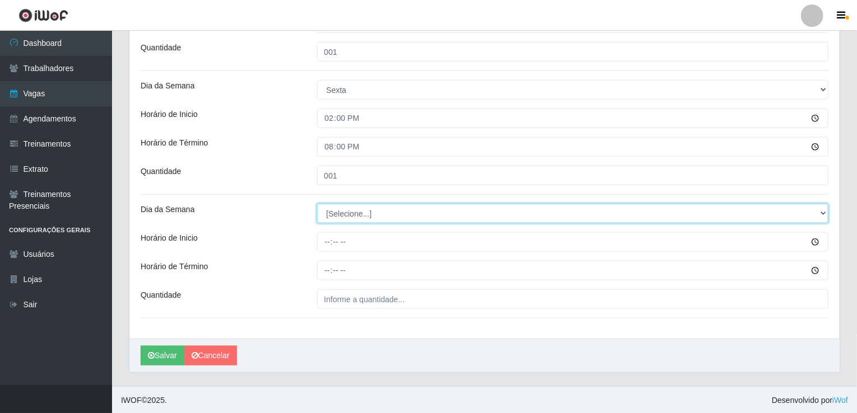
click at [410, 222] on select "[Selecione...] Segunda Terça Quarta Quinta Sexta Sábado Domingo" at bounding box center [573, 214] width 512 height 20
click at [412, 218] on select "[Selecione...] Segunda Terça Quarta Quinta Sexta Sábado Domingo" at bounding box center [573, 214] width 512 height 20
select select "6"
click at [317, 204] on select "[Selecione...] Segunda Terça Quarta Quinta Sexta Sábado Domingo" at bounding box center [573, 214] width 512 height 20
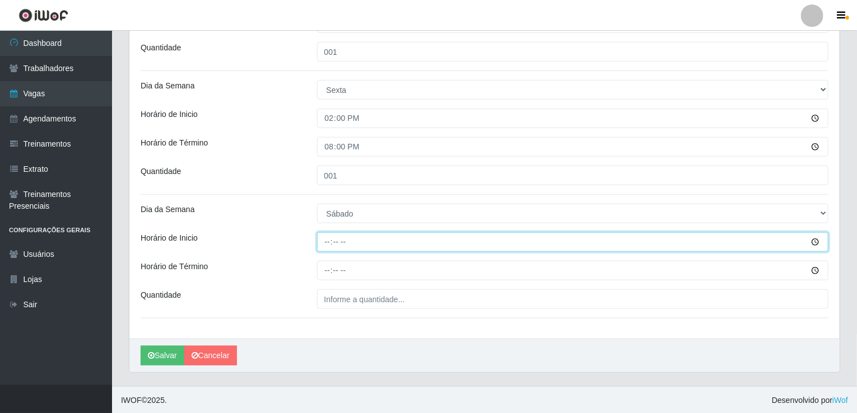
click at [329, 243] on input "Horário de Inicio" at bounding box center [573, 242] width 512 height 20
type input "14:00"
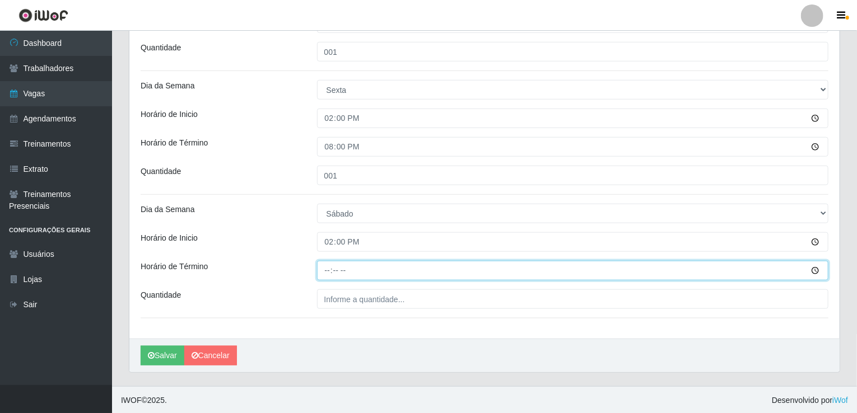
click at [320, 265] on input "Horário de Término" at bounding box center [573, 271] width 512 height 20
type input "20:00"
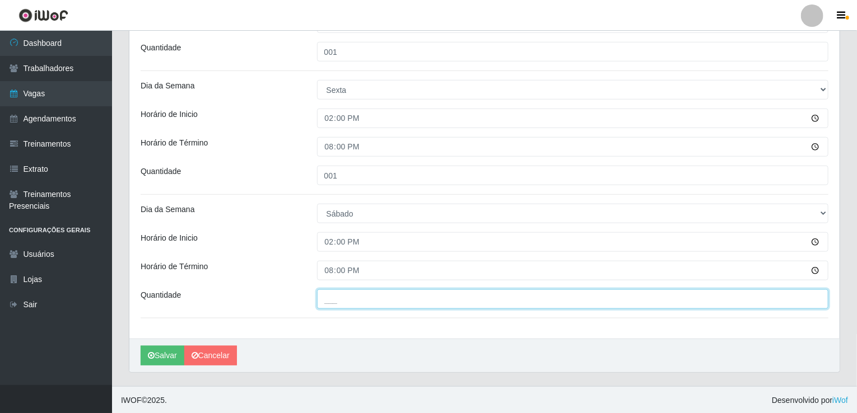
click at [357, 306] on input "___" at bounding box center [573, 300] width 512 height 20
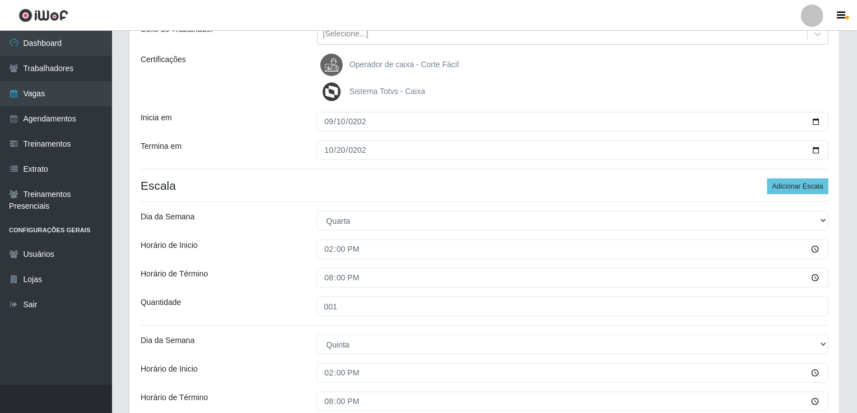
scroll to position [168, 0]
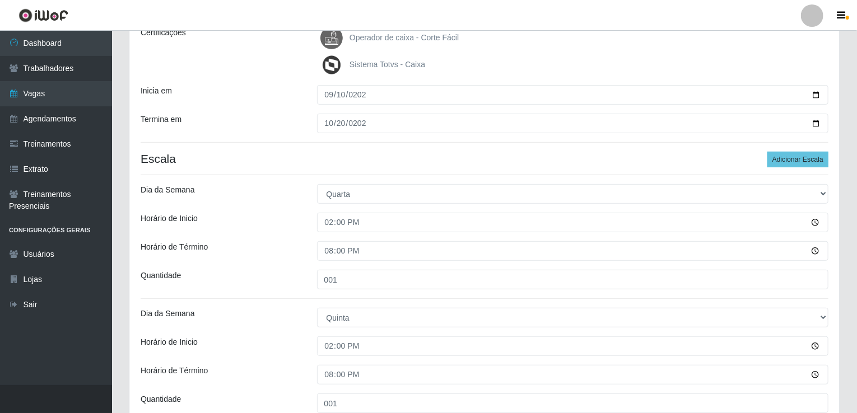
type input "001"
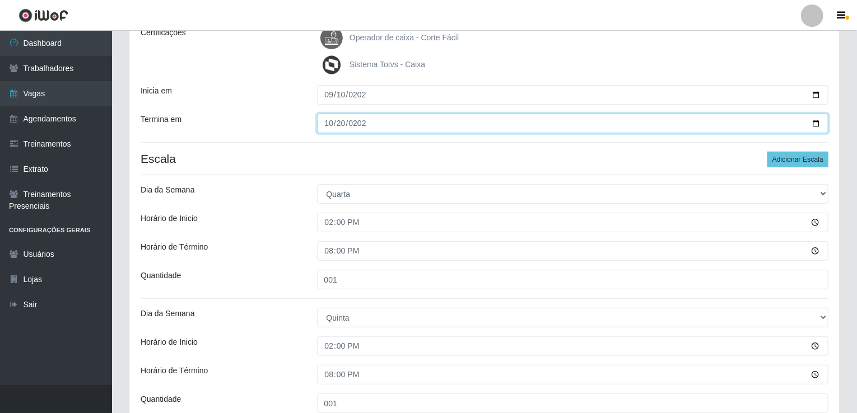
click at [346, 124] on input "2025-10-20" at bounding box center [573, 124] width 512 height 20
click at [340, 124] on input "2025-10-20" at bounding box center [573, 124] width 512 height 20
type input "2025-09-20"
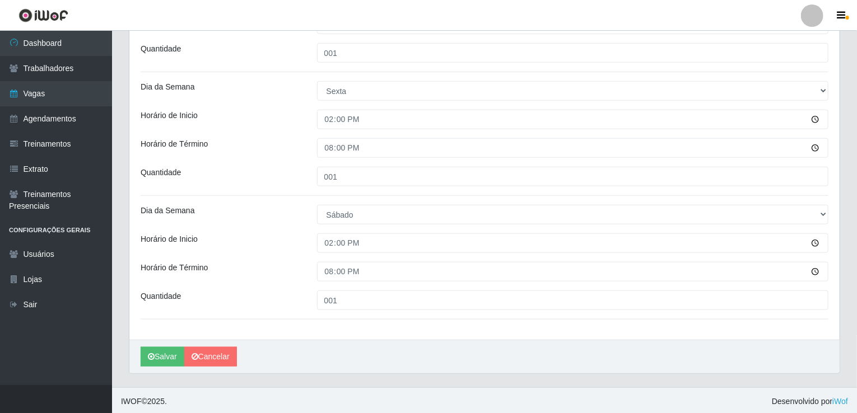
scroll to position [520, 0]
click at [150, 350] on button "Salvar" at bounding box center [163, 356] width 44 height 20
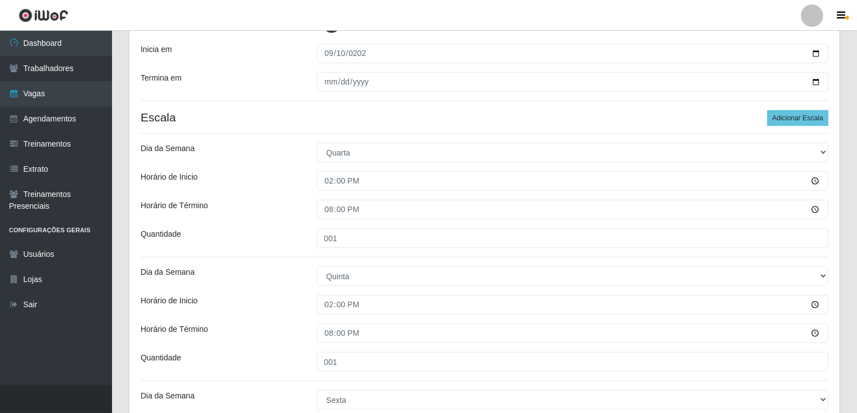
scroll to position [184, 0]
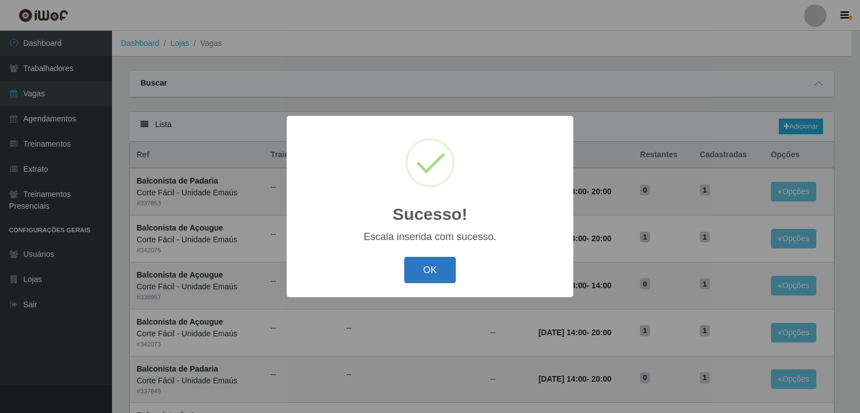
click at [434, 270] on button "OK" at bounding box center [430, 270] width 52 height 26
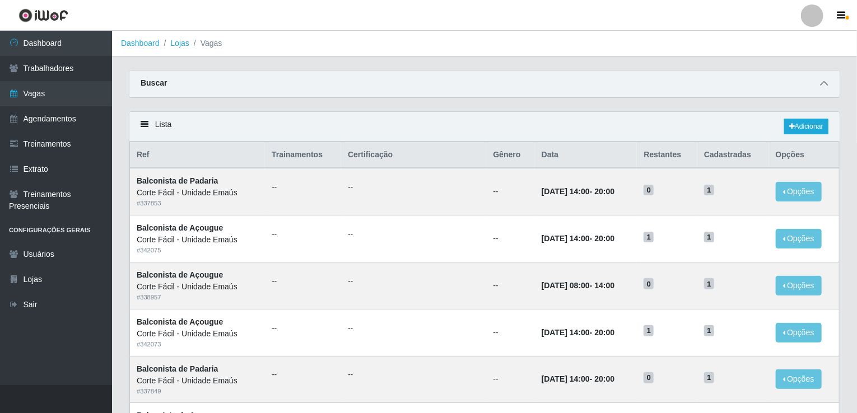
click at [818, 88] on span at bounding box center [823, 83] width 13 height 13
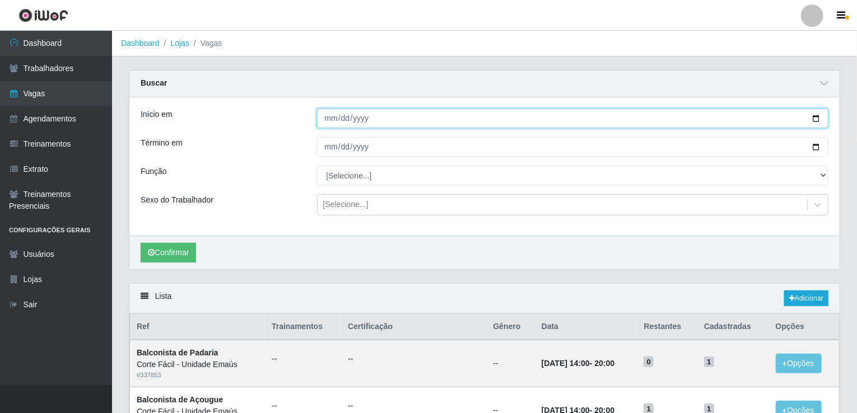
click at [321, 112] on input "[DATE]" at bounding box center [573, 119] width 512 height 20
click at [353, 119] on input "[DATE]" at bounding box center [573, 119] width 512 height 20
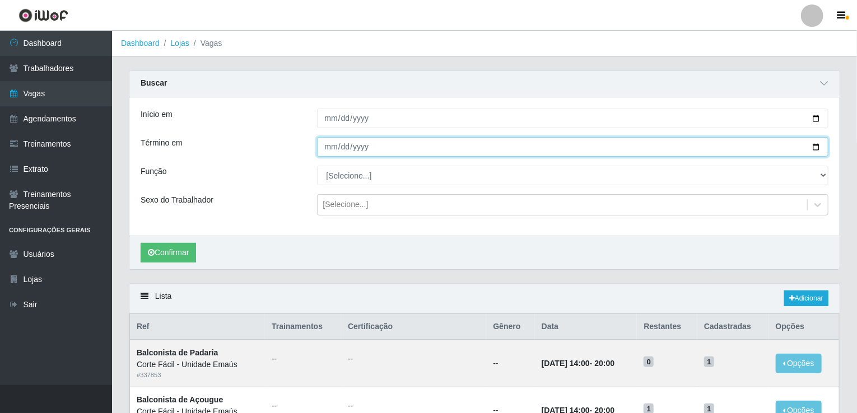
click at [332, 141] on input "[DATE]" at bounding box center [573, 147] width 512 height 20
type input "[DATE]"
type input "2025-10-31"
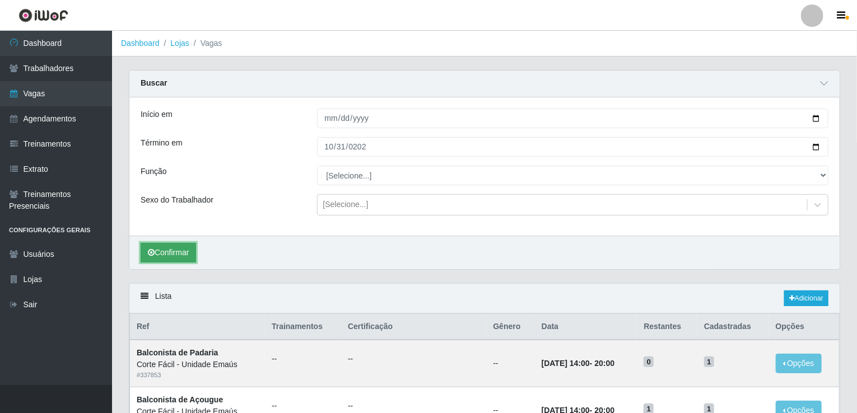
click at [194, 252] on button "Confirmar" at bounding box center [168, 253] width 55 height 20
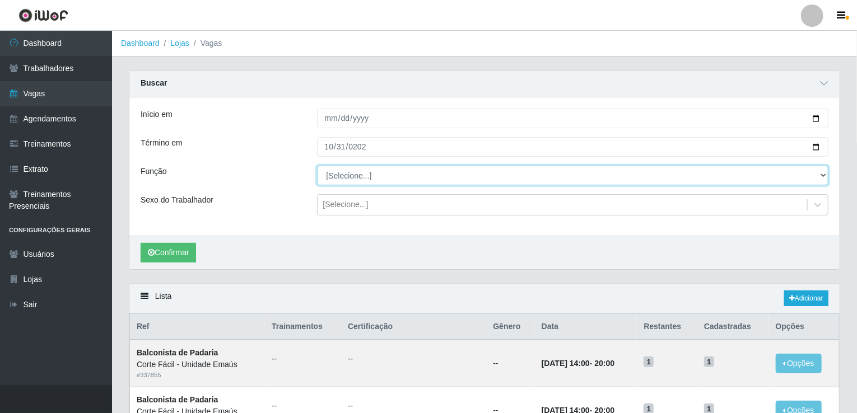
click at [329, 179] on select "[Selecione...] ASG ASG + ASG ++ Auxiliar de Cozinha Auxiliar de Cozinha + Auxil…" at bounding box center [573, 176] width 512 height 20
select select "123"
click at [317, 166] on select "[Selecione...] ASG ASG + ASG ++ Auxiliar de Cozinha Auxiliar de Cozinha + Auxil…" at bounding box center [573, 176] width 512 height 20
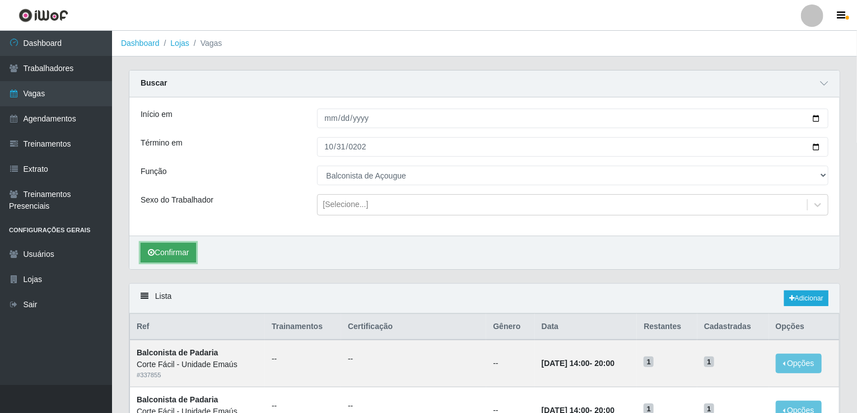
click at [186, 256] on button "Confirmar" at bounding box center [168, 253] width 55 height 20
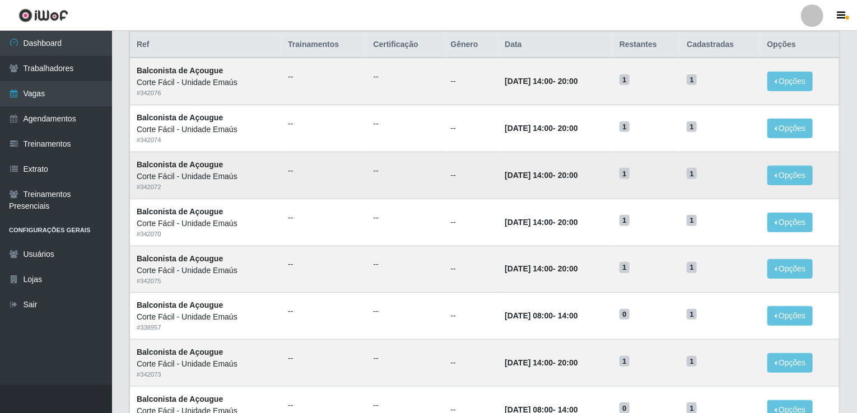
scroll to position [256, 0]
